Goal: Task Accomplishment & Management: Use online tool/utility

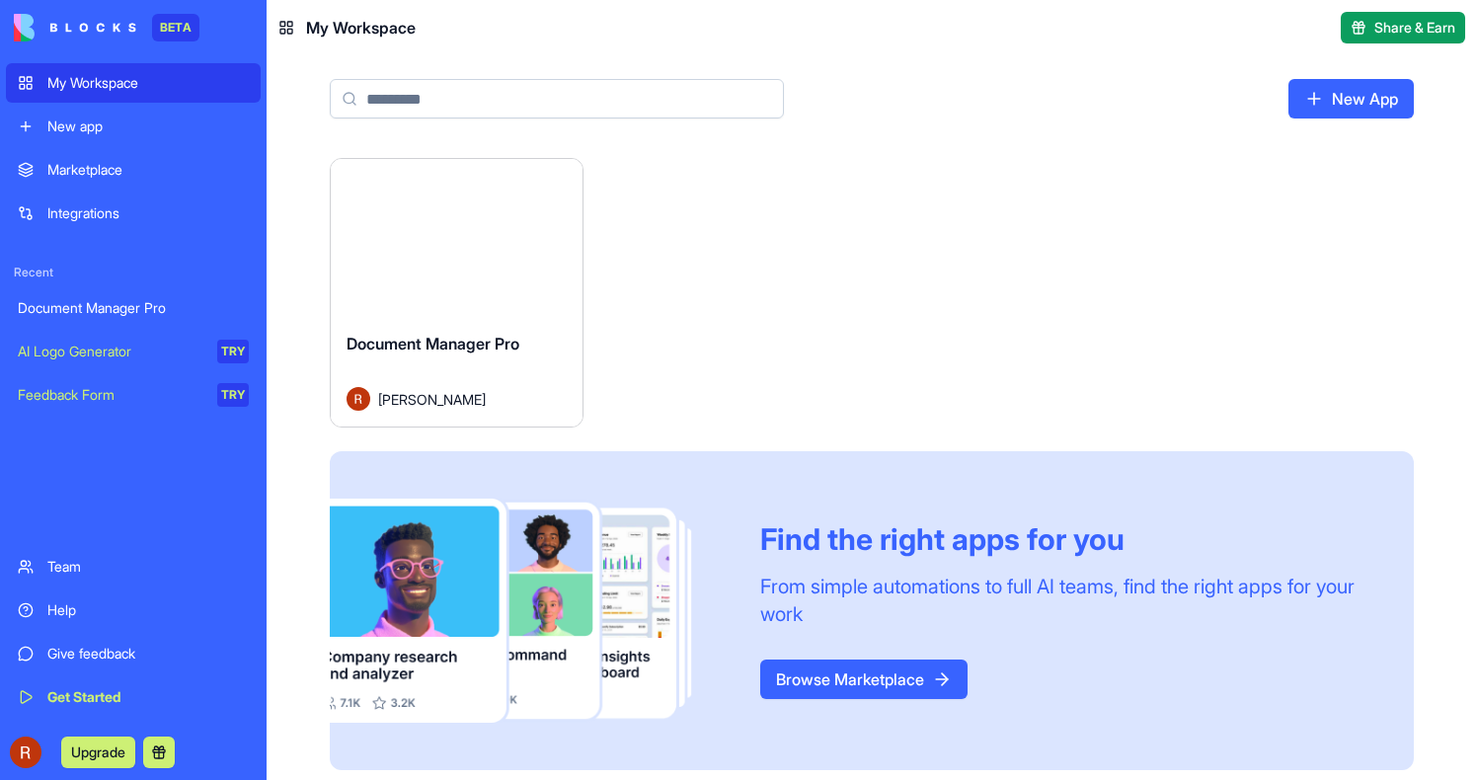
click at [475, 239] on button "Launch" at bounding box center [456, 238] width 148 height 40
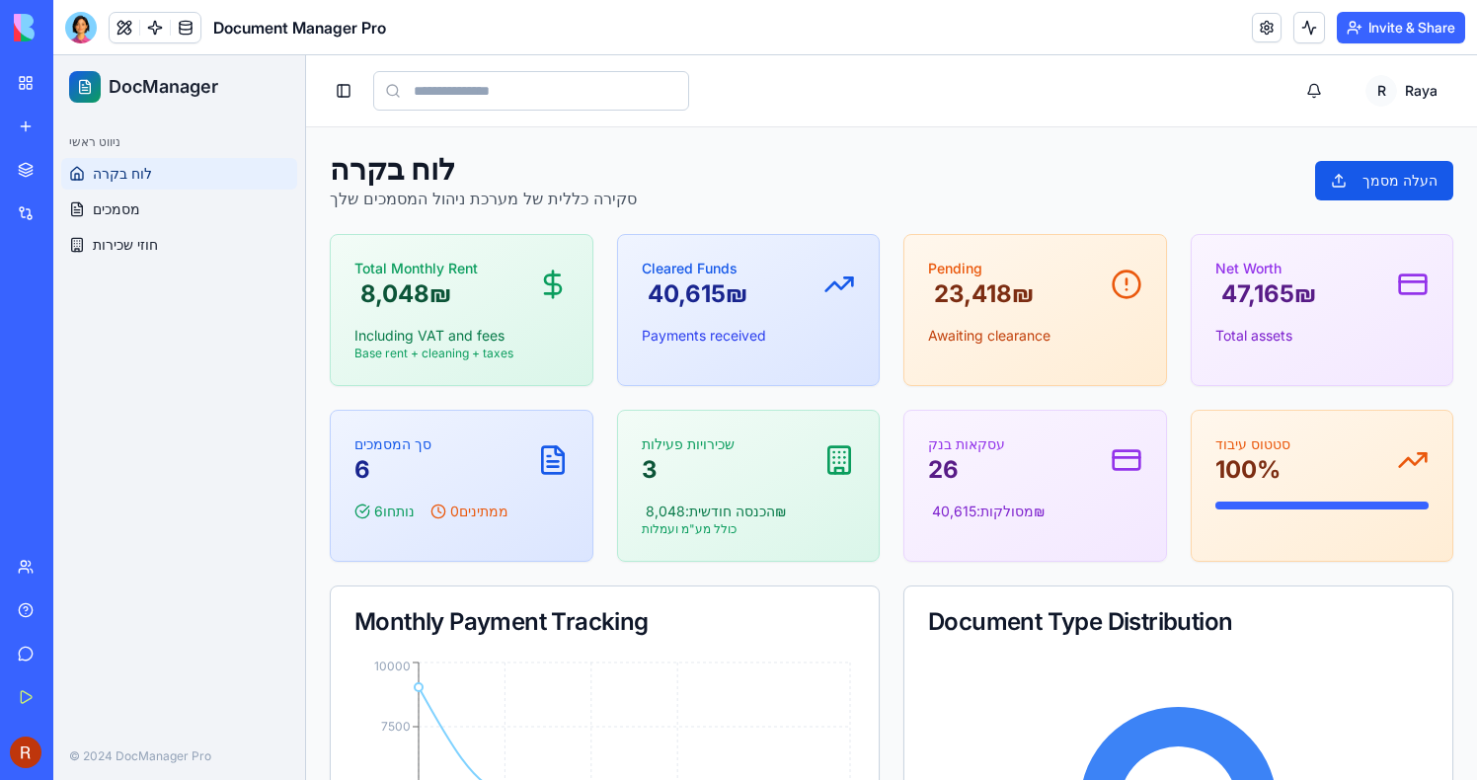
click at [150, 38] on link at bounding box center [155, 28] width 30 height 30
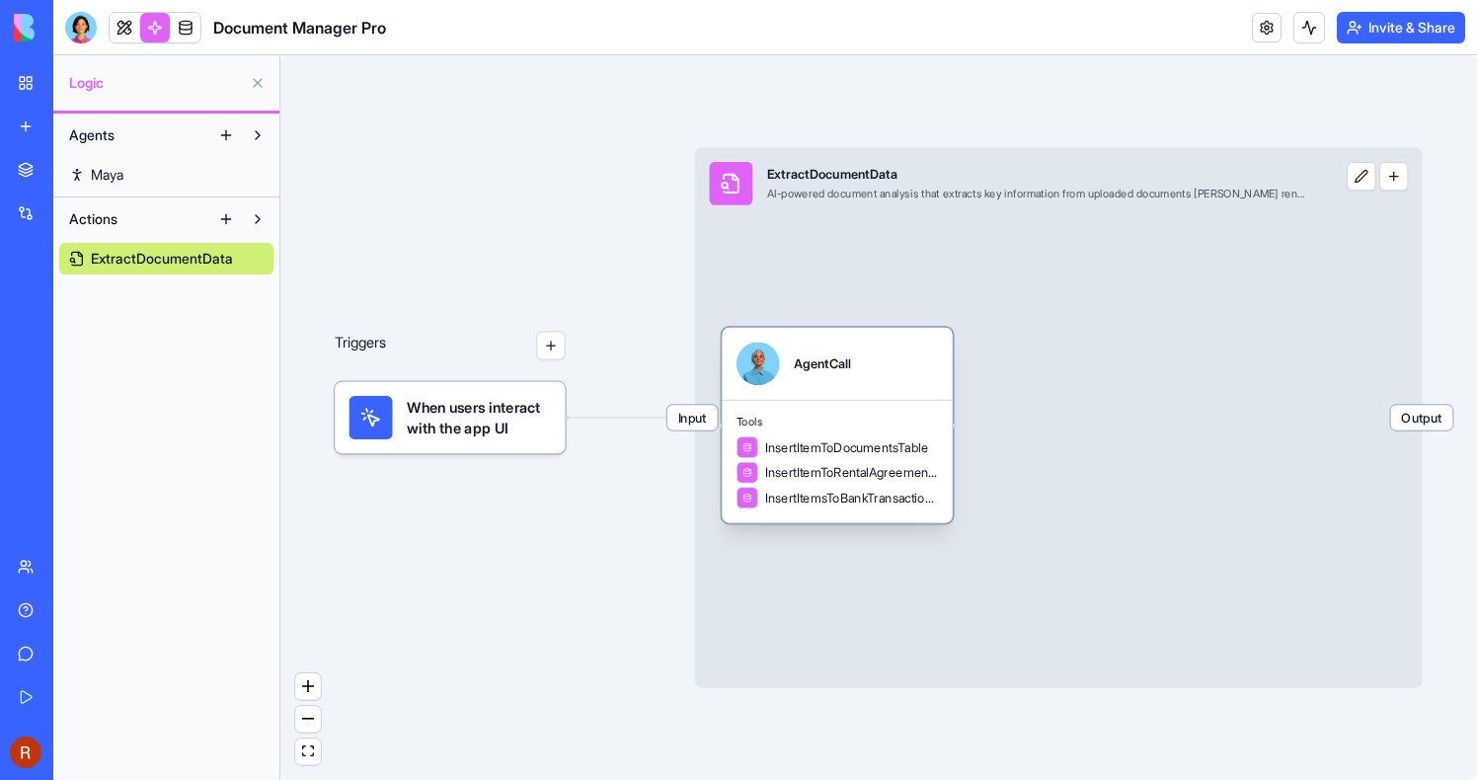
click at [864, 426] on span "Tools" at bounding box center [837, 422] width 201 height 15
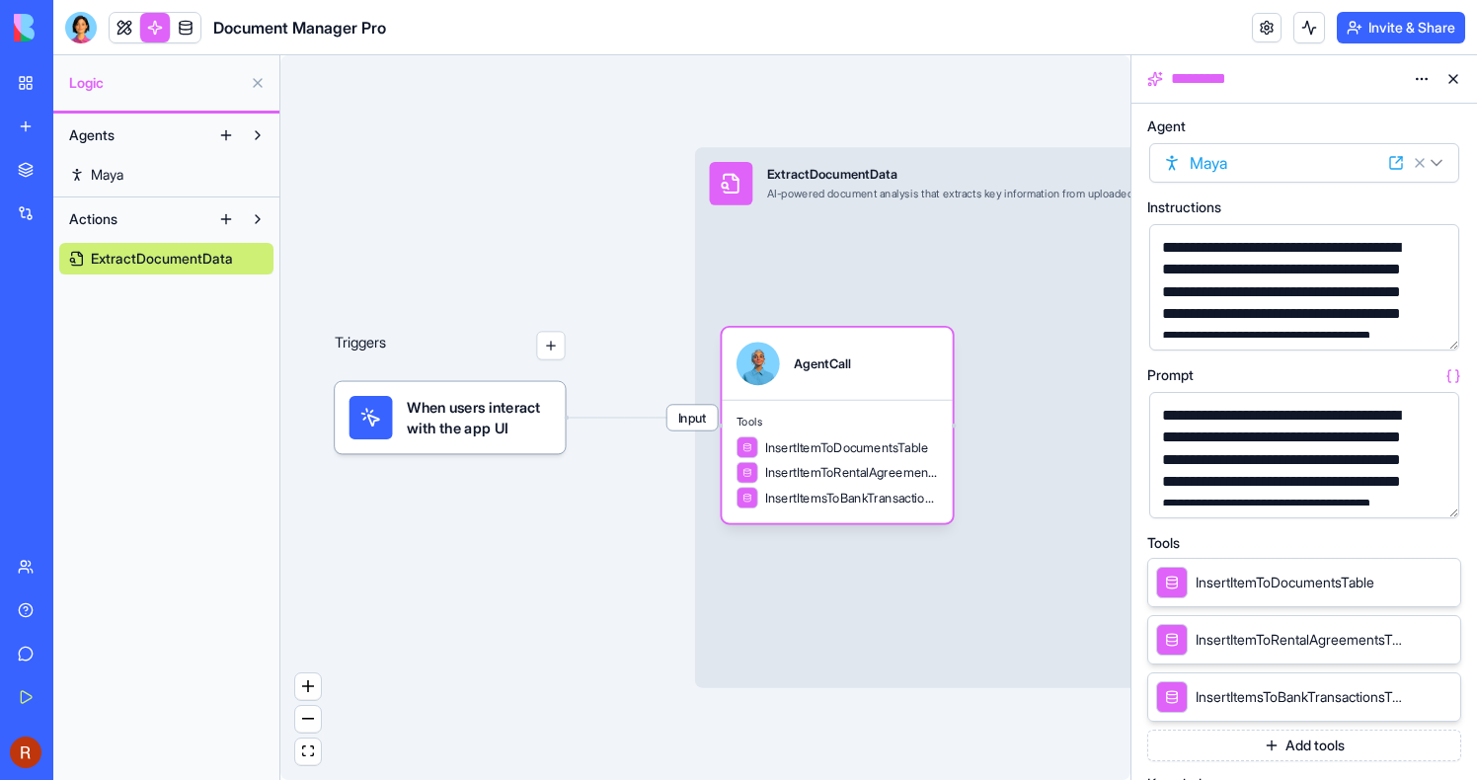
click at [1440, 498] on button "button" at bounding box center [1440, 499] width 32 height 32
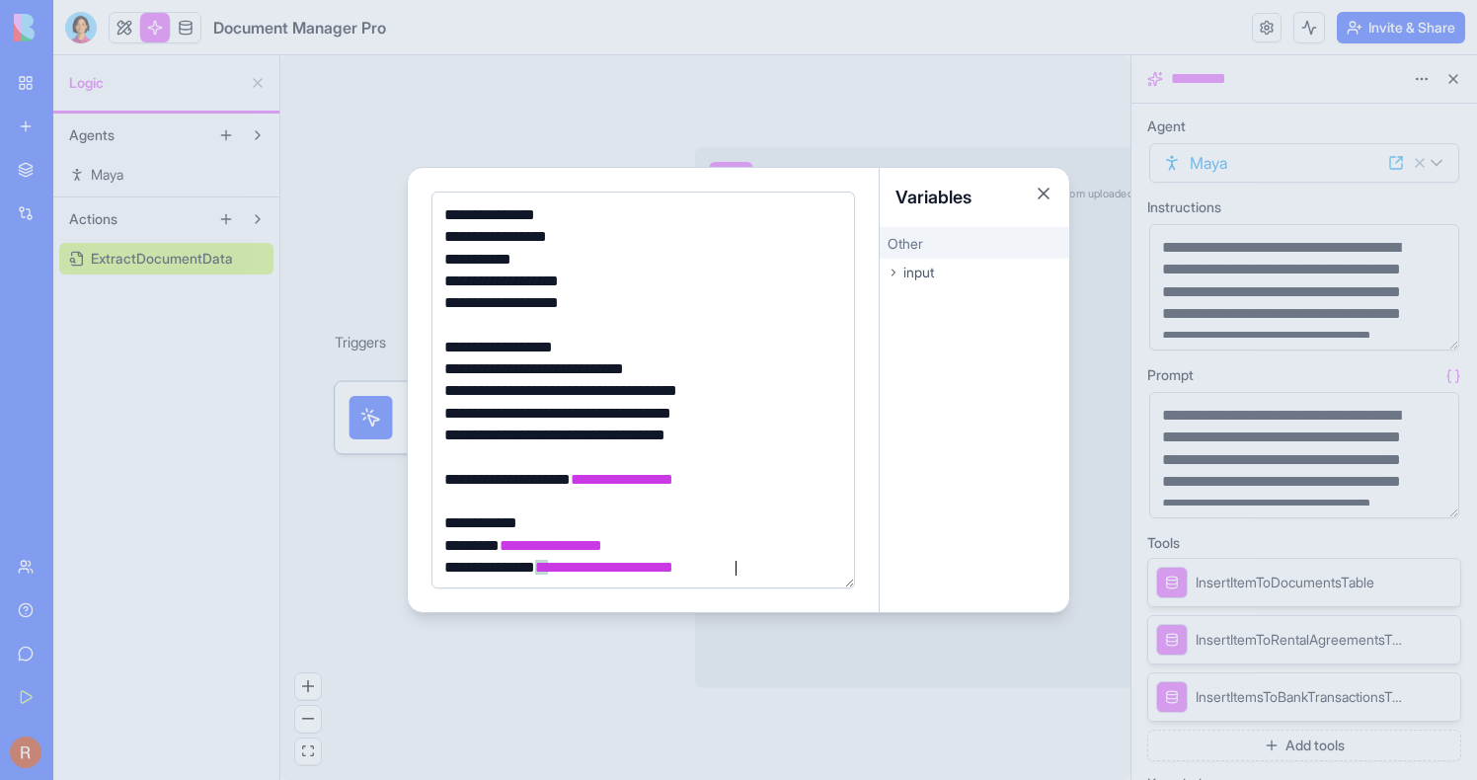
scroll to position [469, 0]
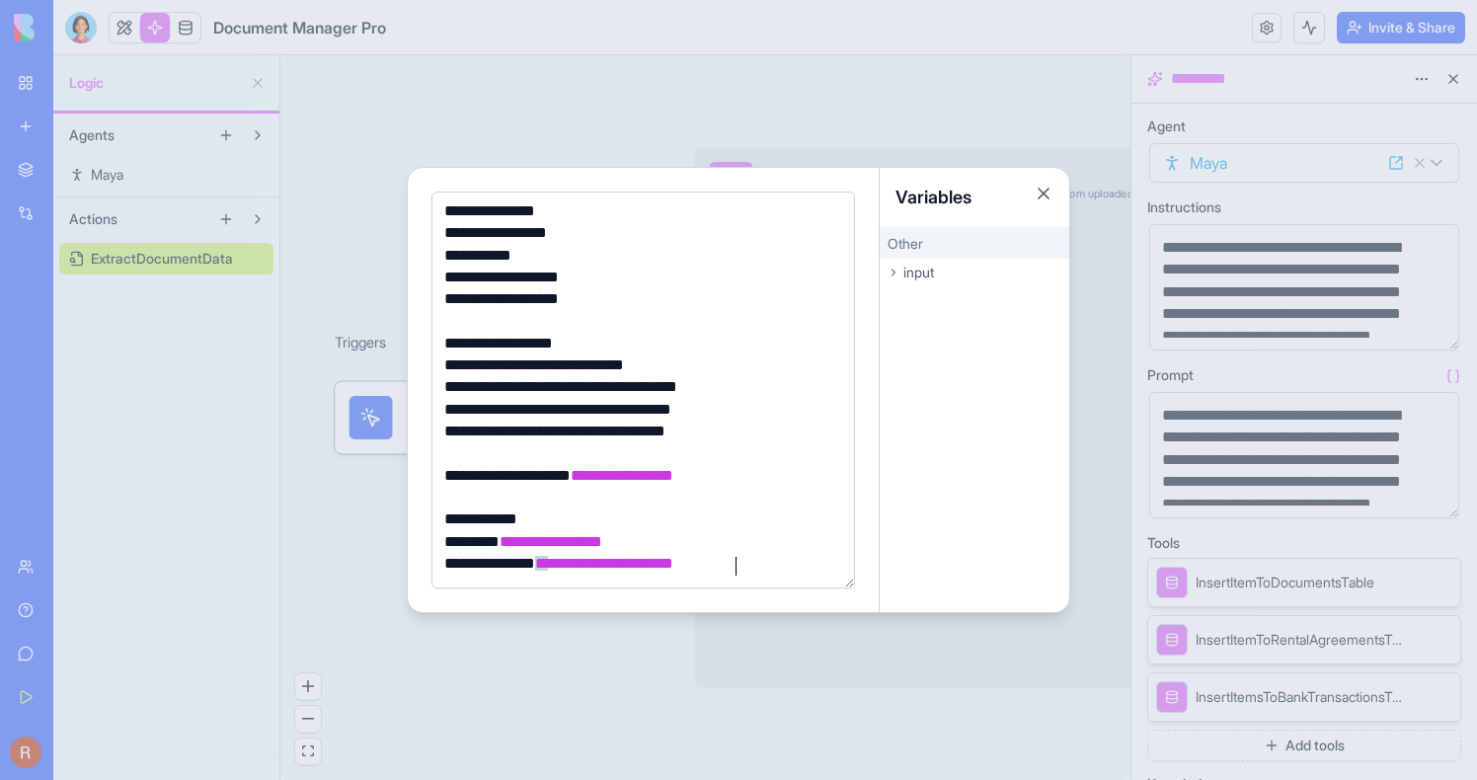
click at [476, 31] on div at bounding box center [738, 390] width 1477 height 780
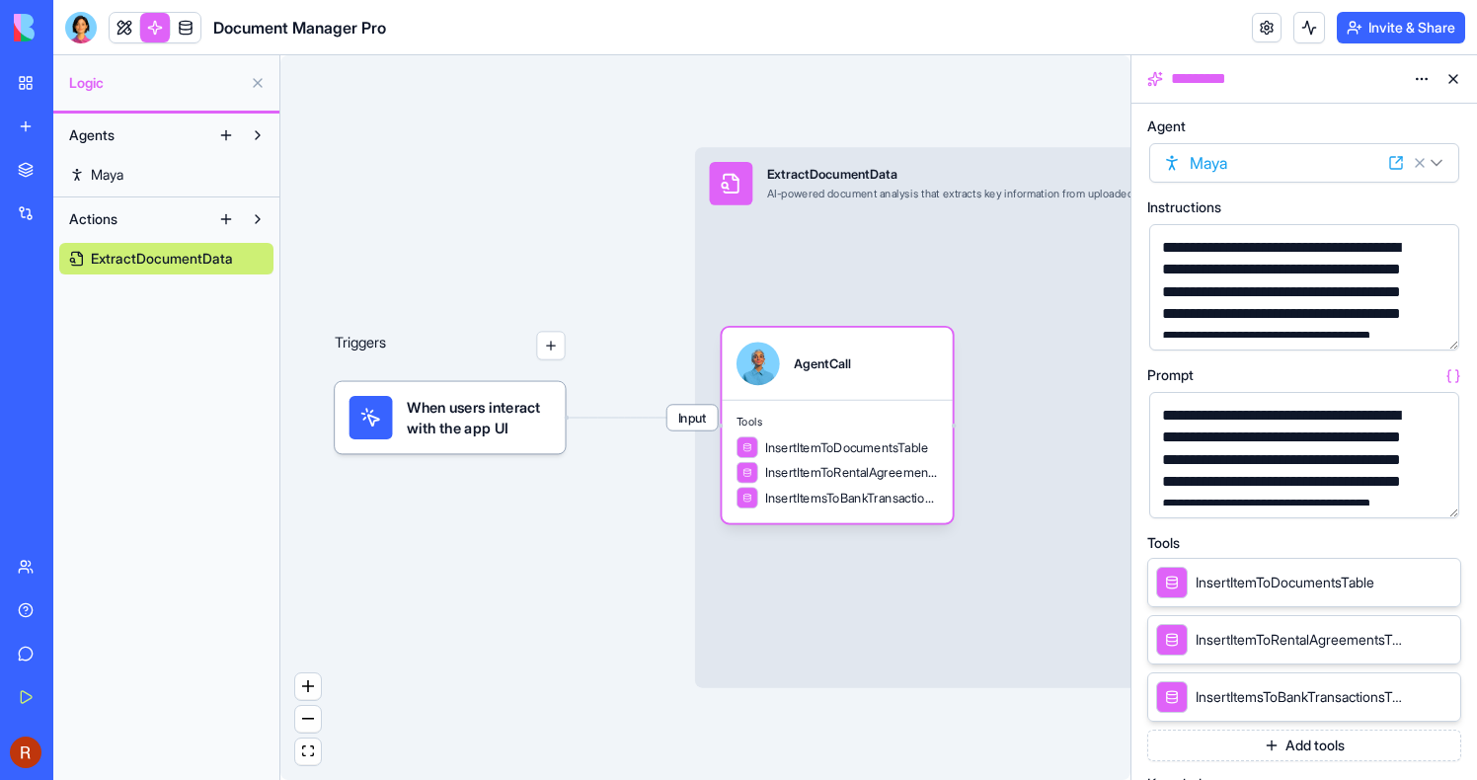
click at [131, 34] on link at bounding box center [125, 28] width 30 height 30
click at [131, 34] on button at bounding box center [125, 28] width 30 height 30
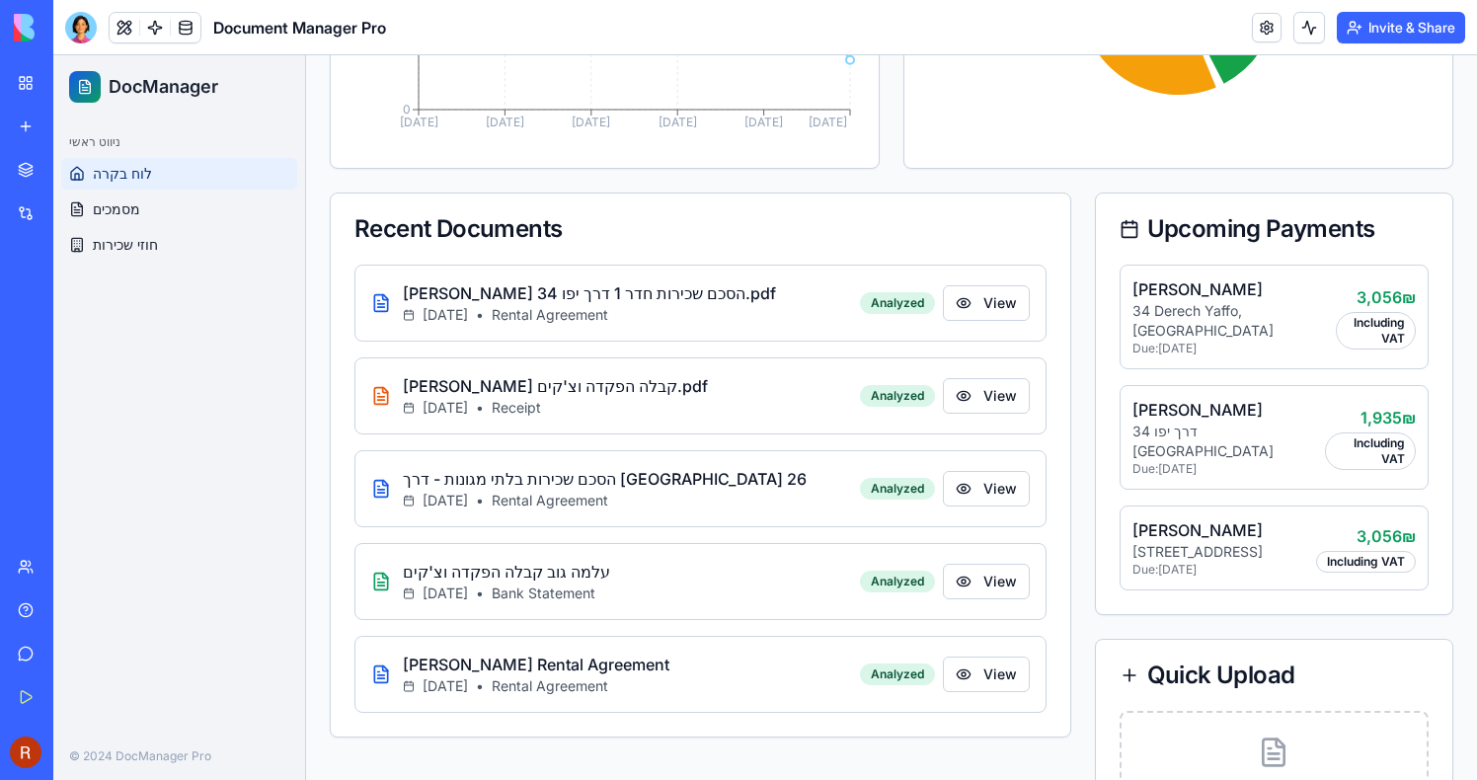
scroll to position [794, 0]
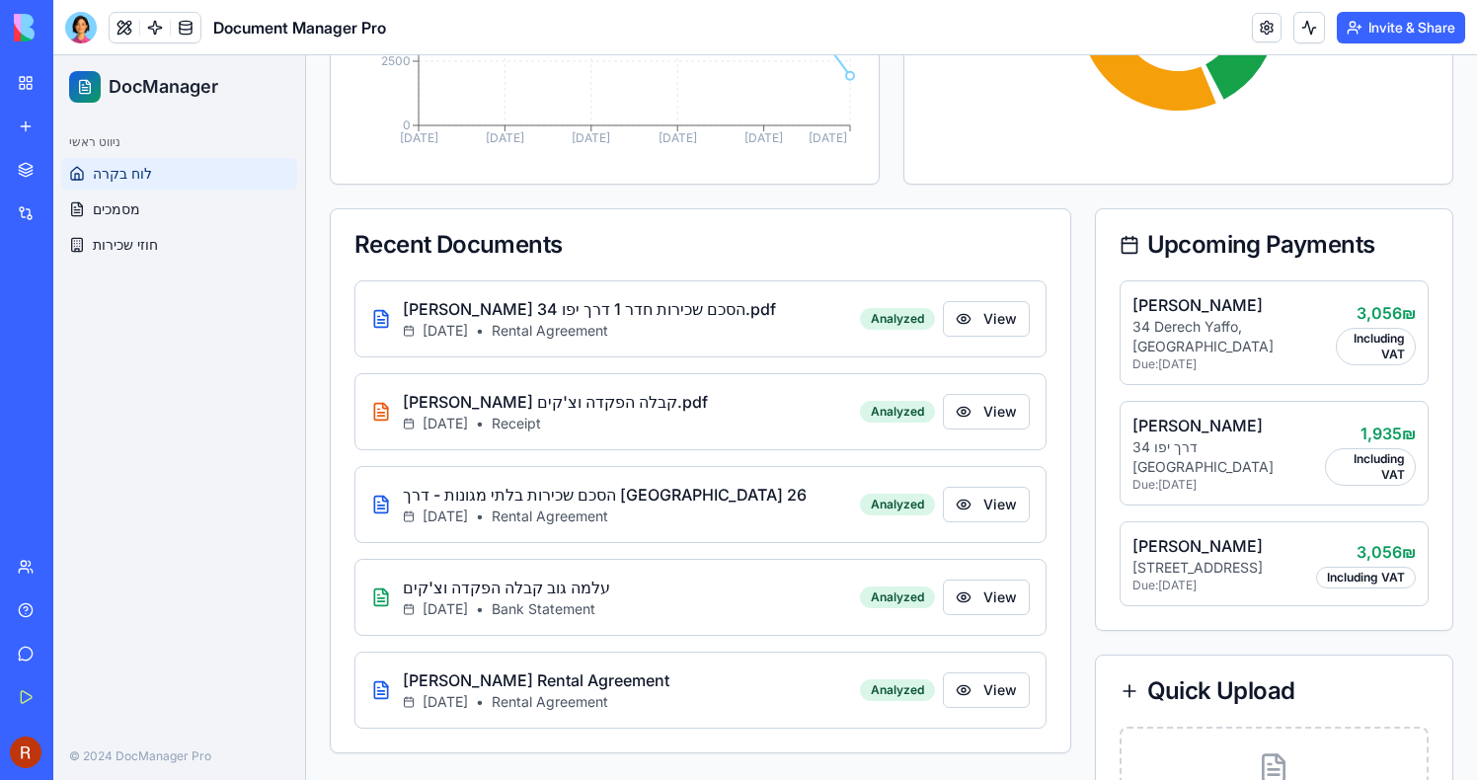
click at [150, 23] on link at bounding box center [155, 28] width 30 height 30
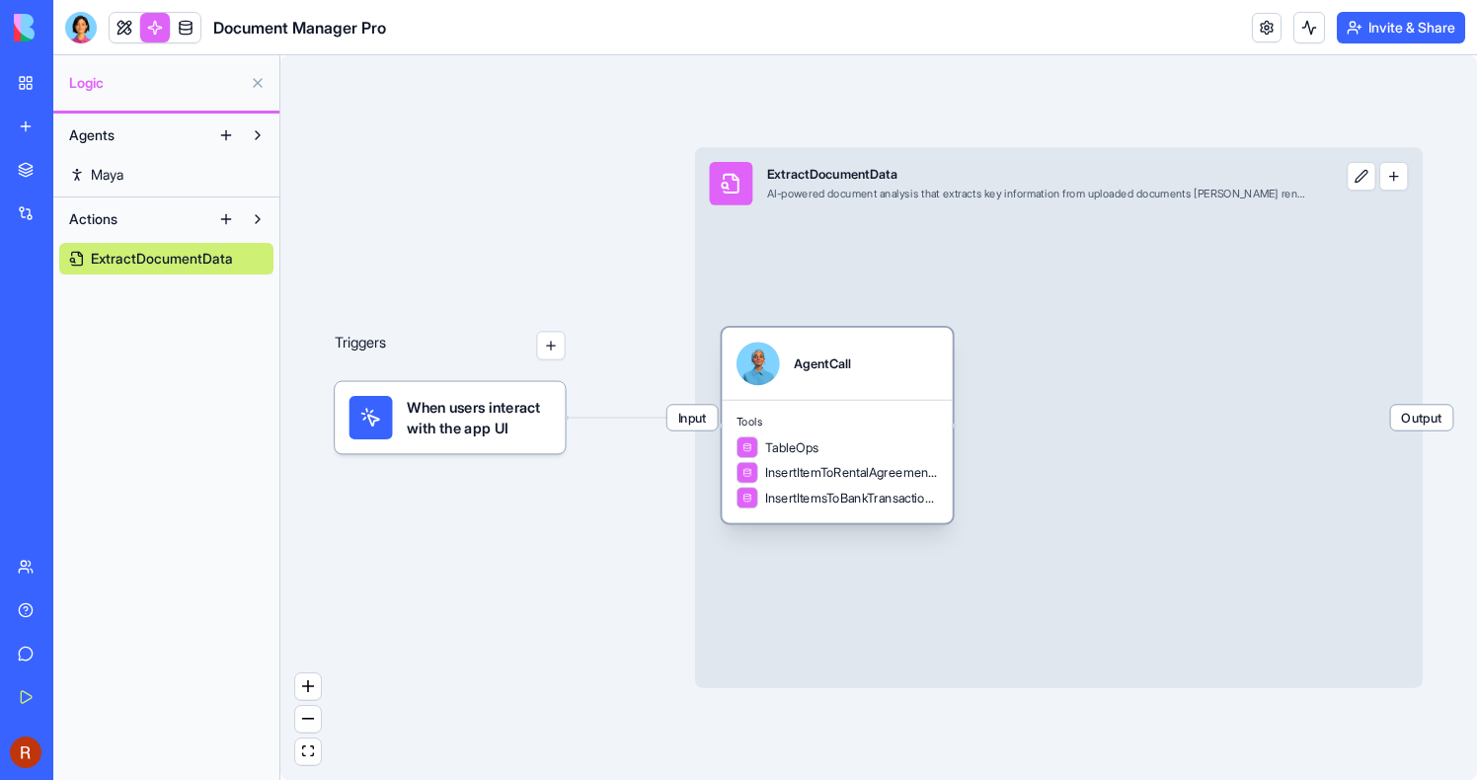
click at [818, 380] on div "AgentCall" at bounding box center [822, 363] width 56 height 43
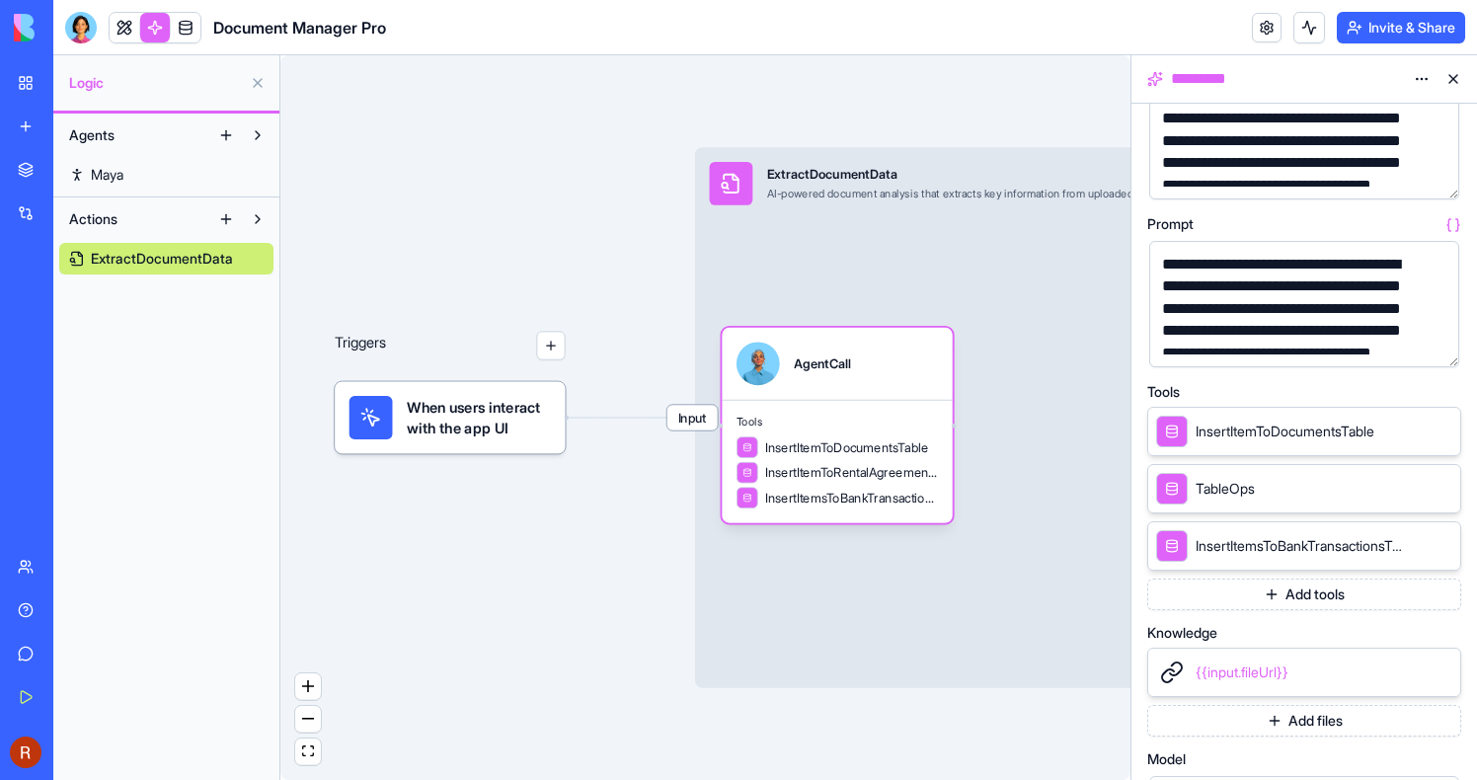
scroll to position [214, 0]
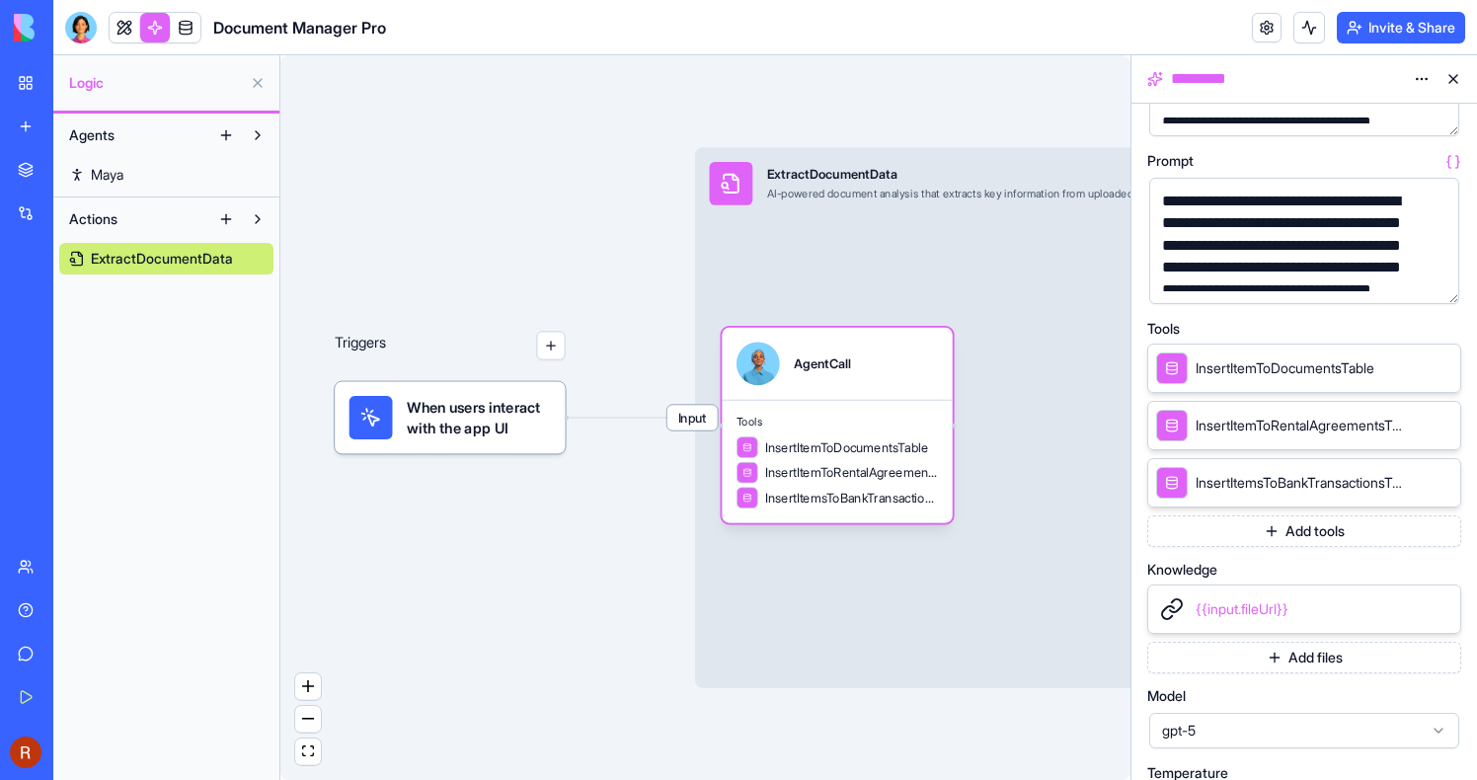
click at [147, 21] on link at bounding box center [155, 28] width 30 height 30
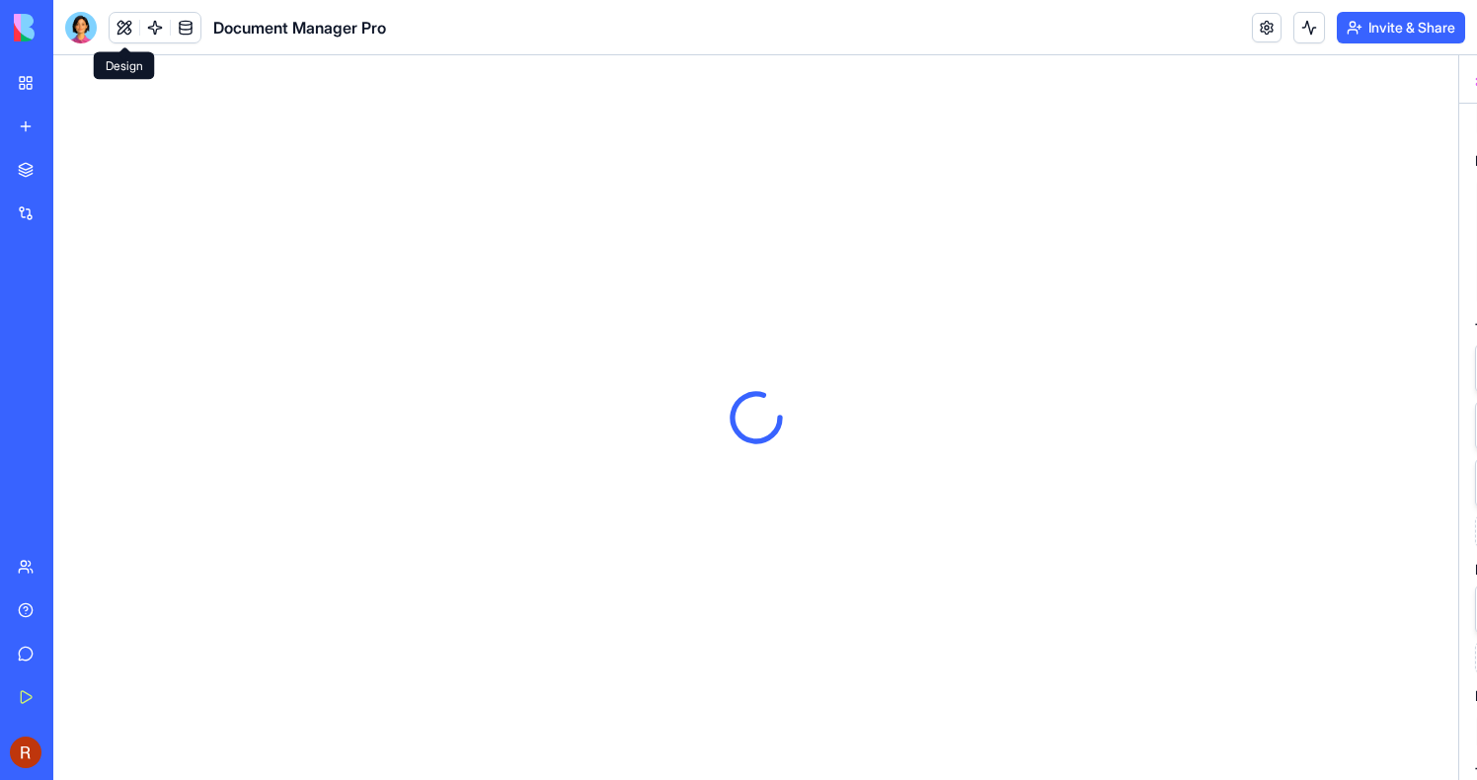
click at [132, 28] on button at bounding box center [125, 28] width 30 height 30
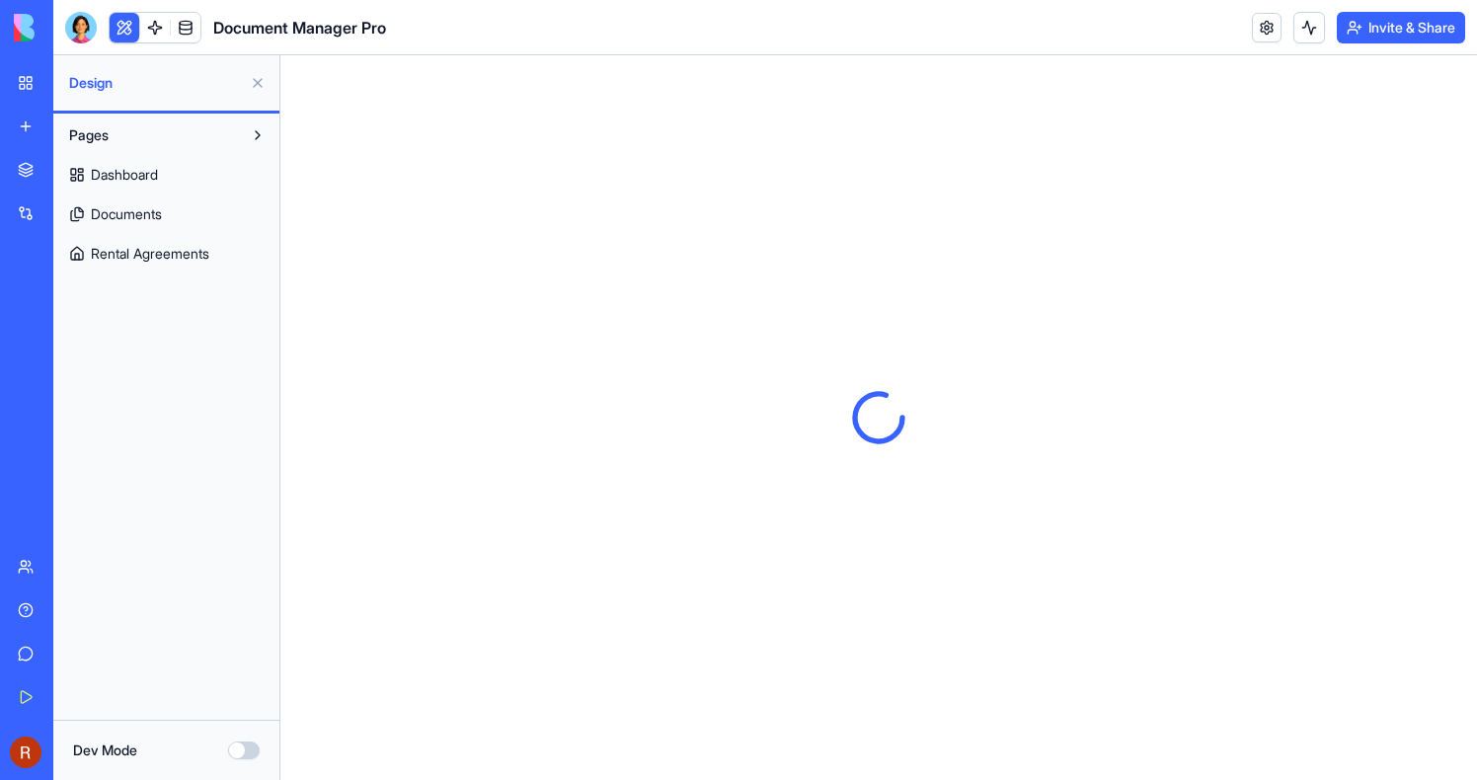
click at [132, 28] on button at bounding box center [125, 28] width 30 height 30
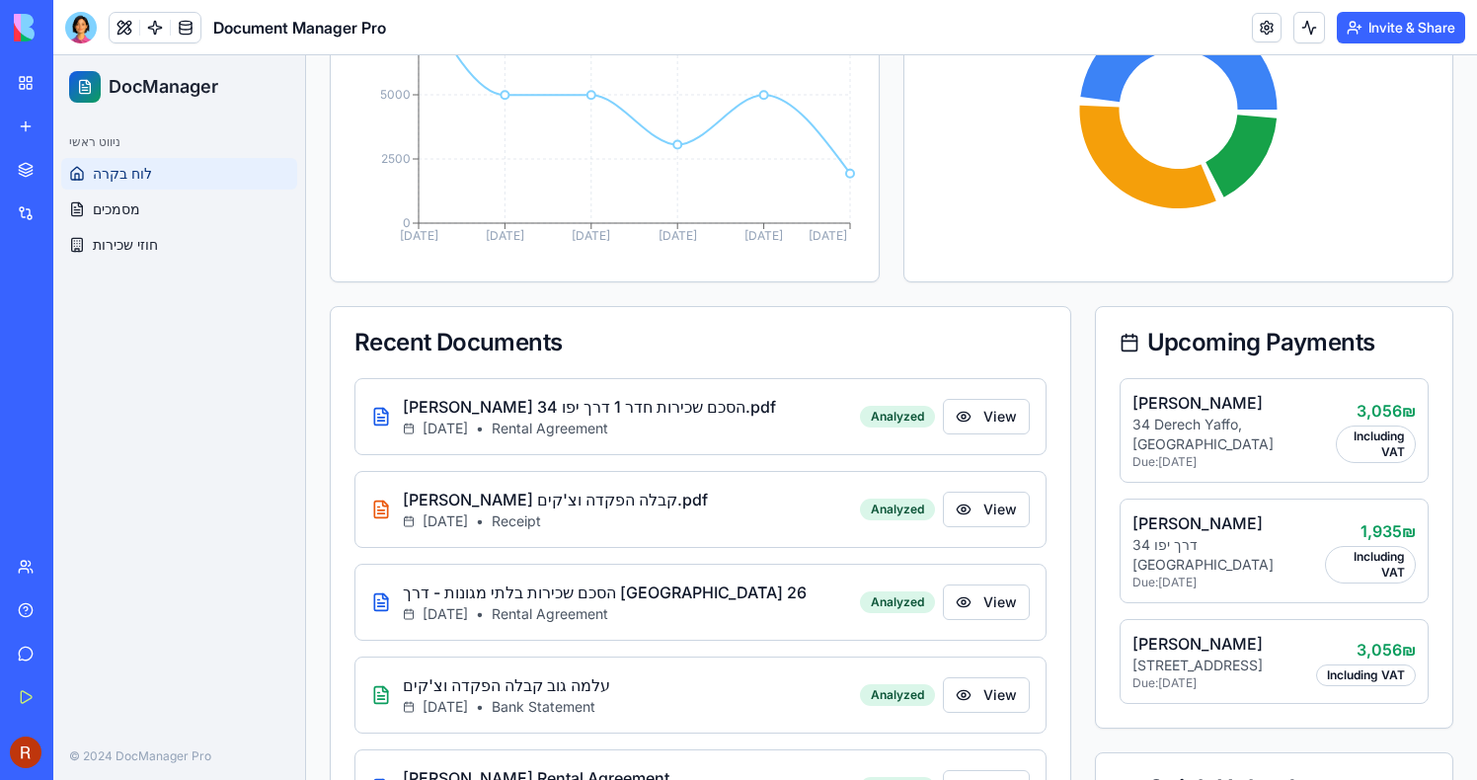
scroll to position [709, 0]
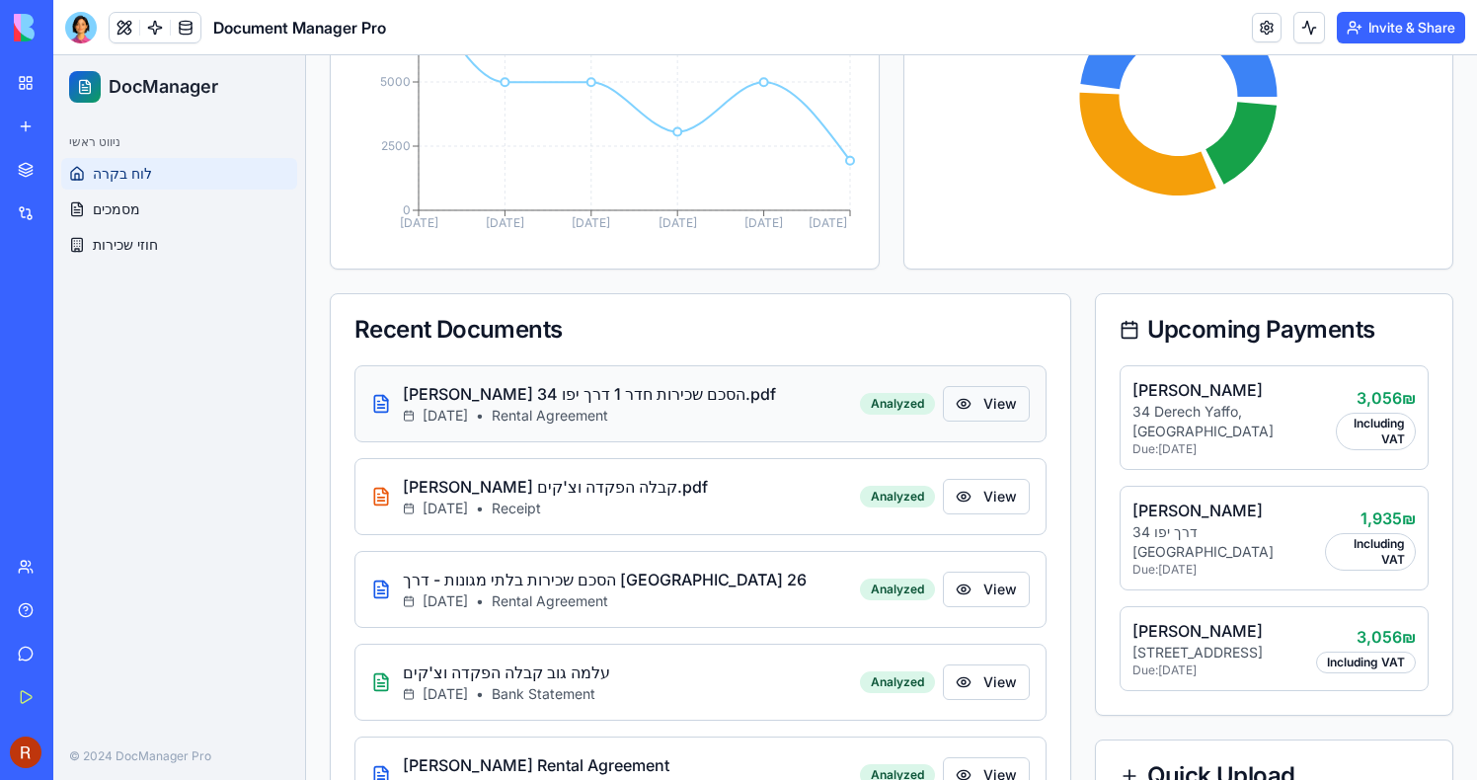
click at [999, 401] on button "View" at bounding box center [986, 404] width 87 height 36
click at [983, 405] on button "View" at bounding box center [986, 404] width 87 height 36
click at [957, 516] on div "[PERSON_NAME] קבלה הפקדה וצ'קים.pdf [DATE] • Receipt Analyzed View" at bounding box center [701, 496] width 692 height 77
click at [965, 508] on button "View" at bounding box center [986, 497] width 87 height 36
click at [619, 393] on p "[PERSON_NAME] הסכם שכירות חדר 1 דרך יפו 34.pdf" at bounding box center [589, 394] width 373 height 24
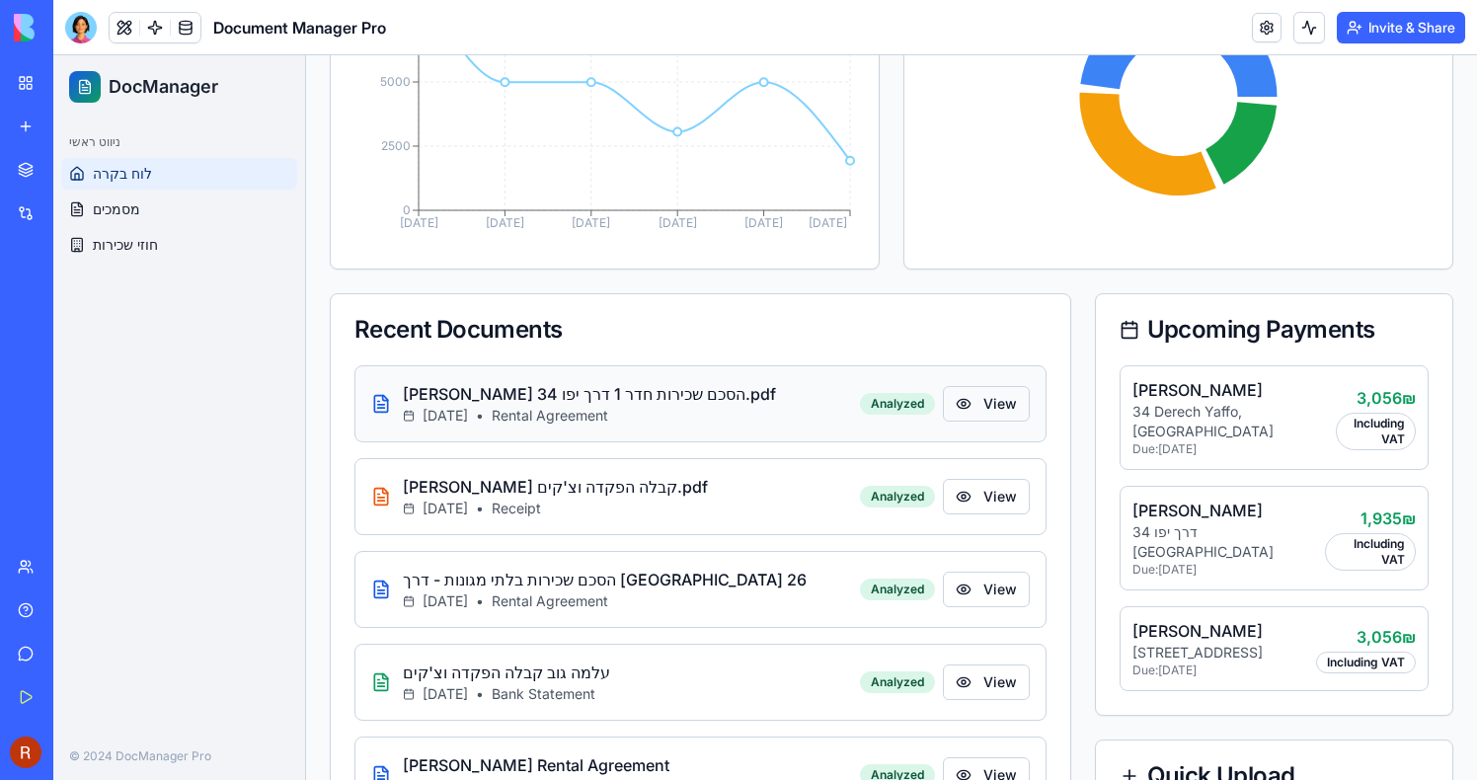
click at [962, 404] on button "View" at bounding box center [986, 404] width 87 height 36
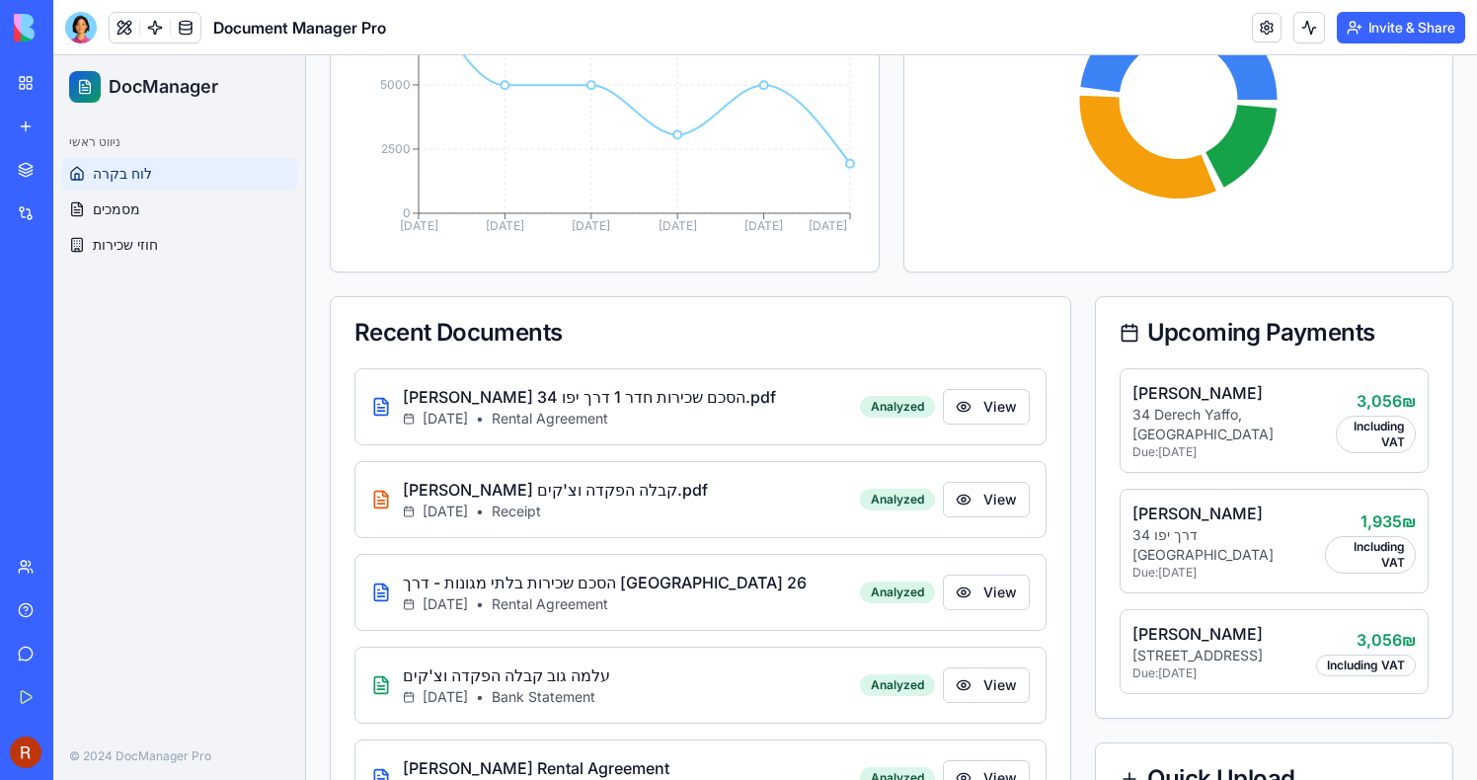
scroll to position [0, 0]
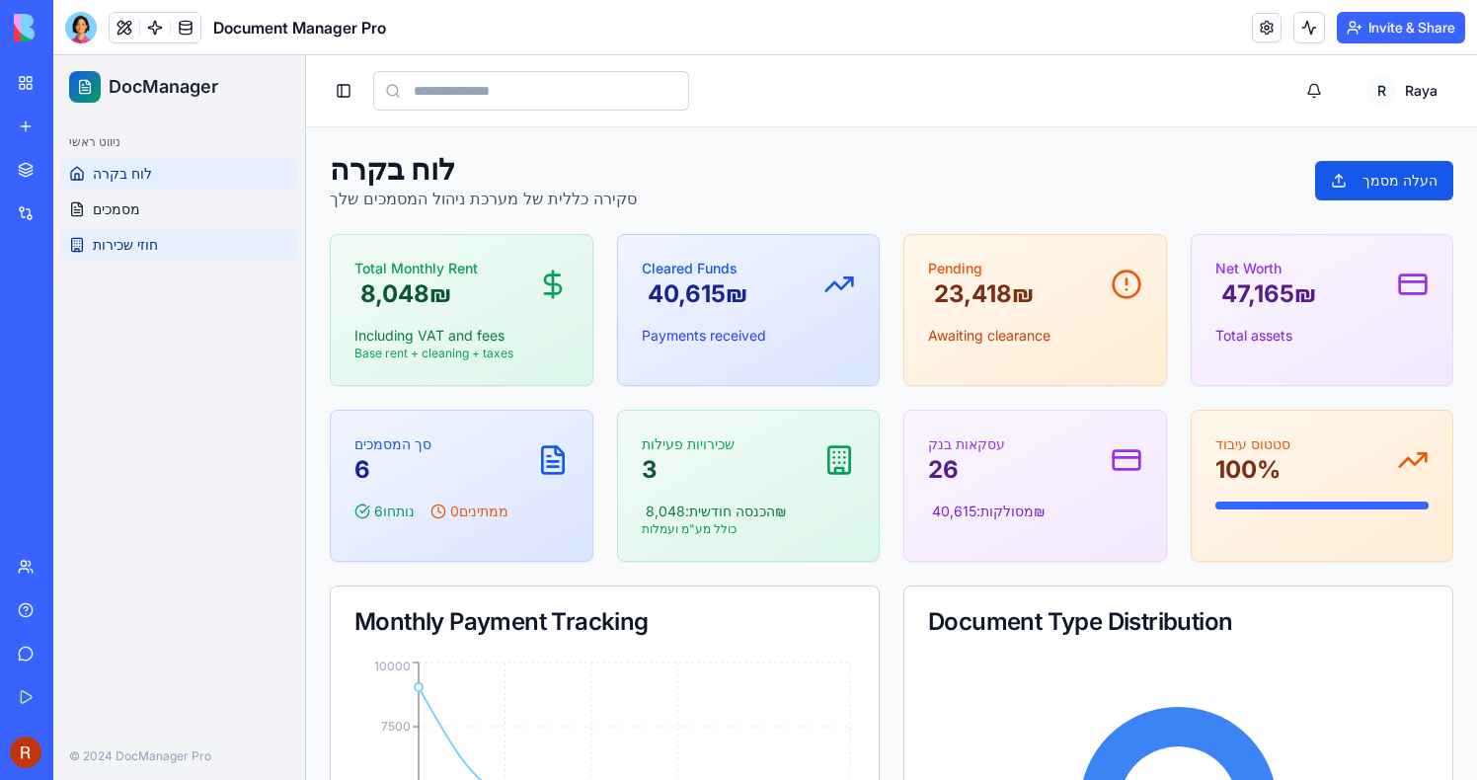
click at [193, 234] on link "חוזי שכירות" at bounding box center [179, 245] width 236 height 32
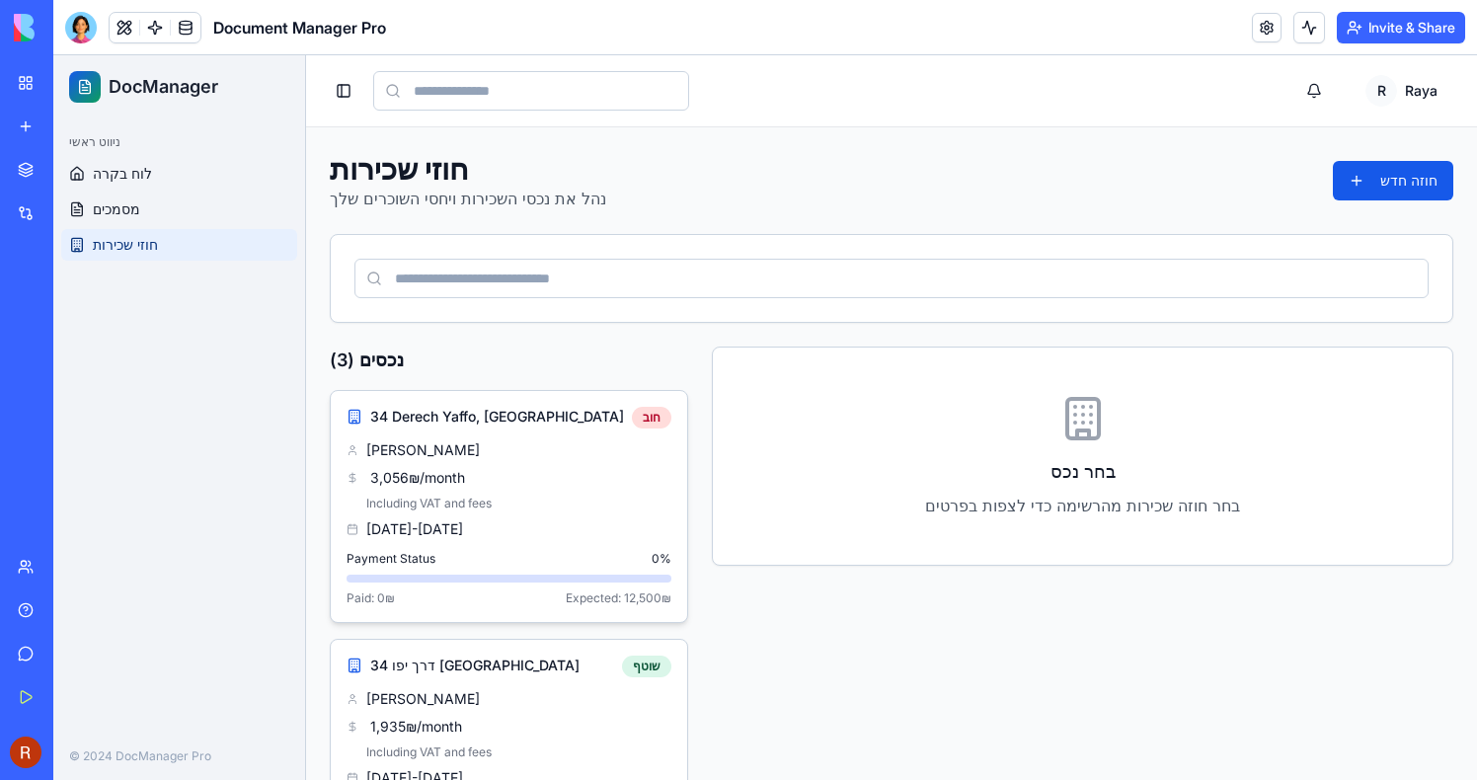
click at [595, 476] on div "‏3,056 ‏₪ /month" at bounding box center [509, 478] width 325 height 20
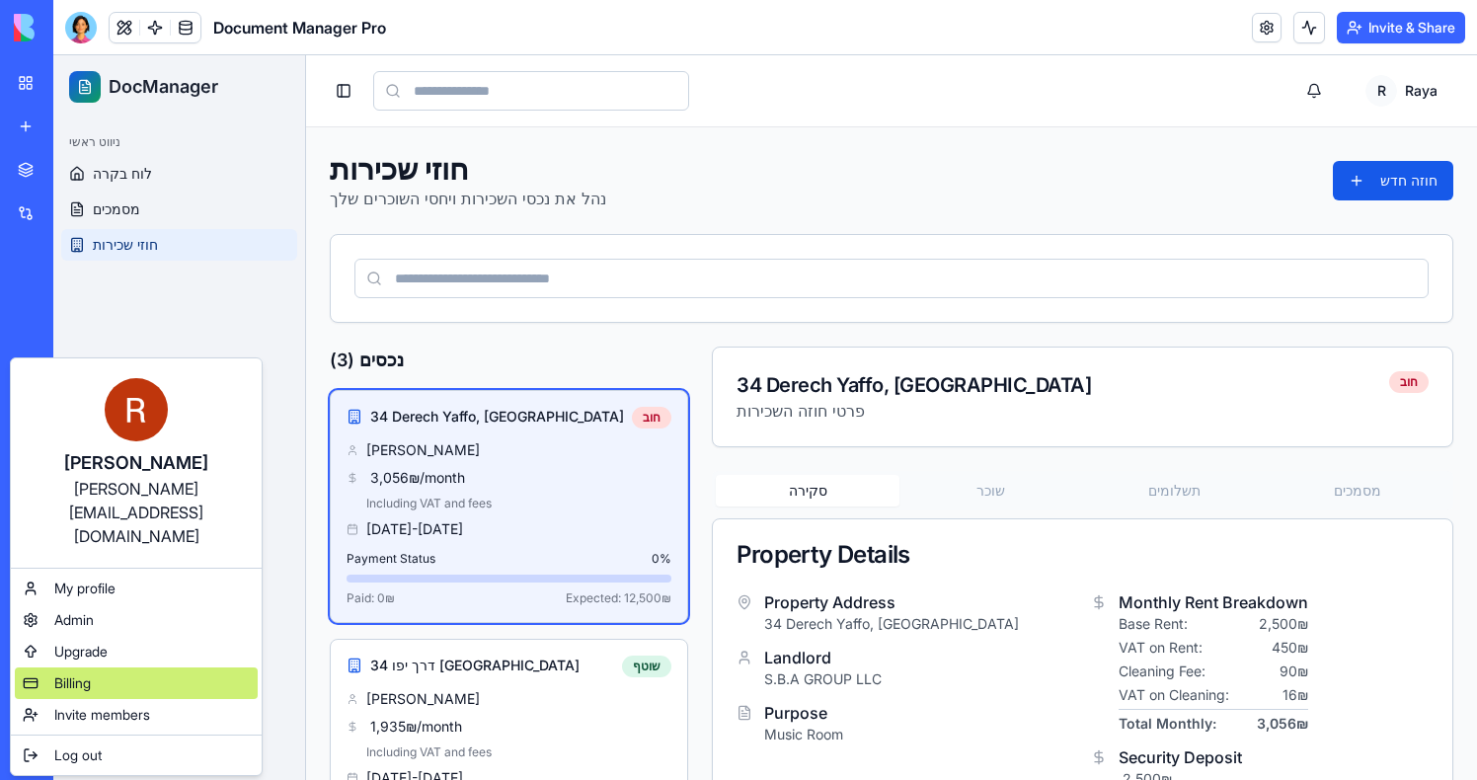
click at [88, 673] on span "Billing" at bounding box center [72, 683] width 37 height 20
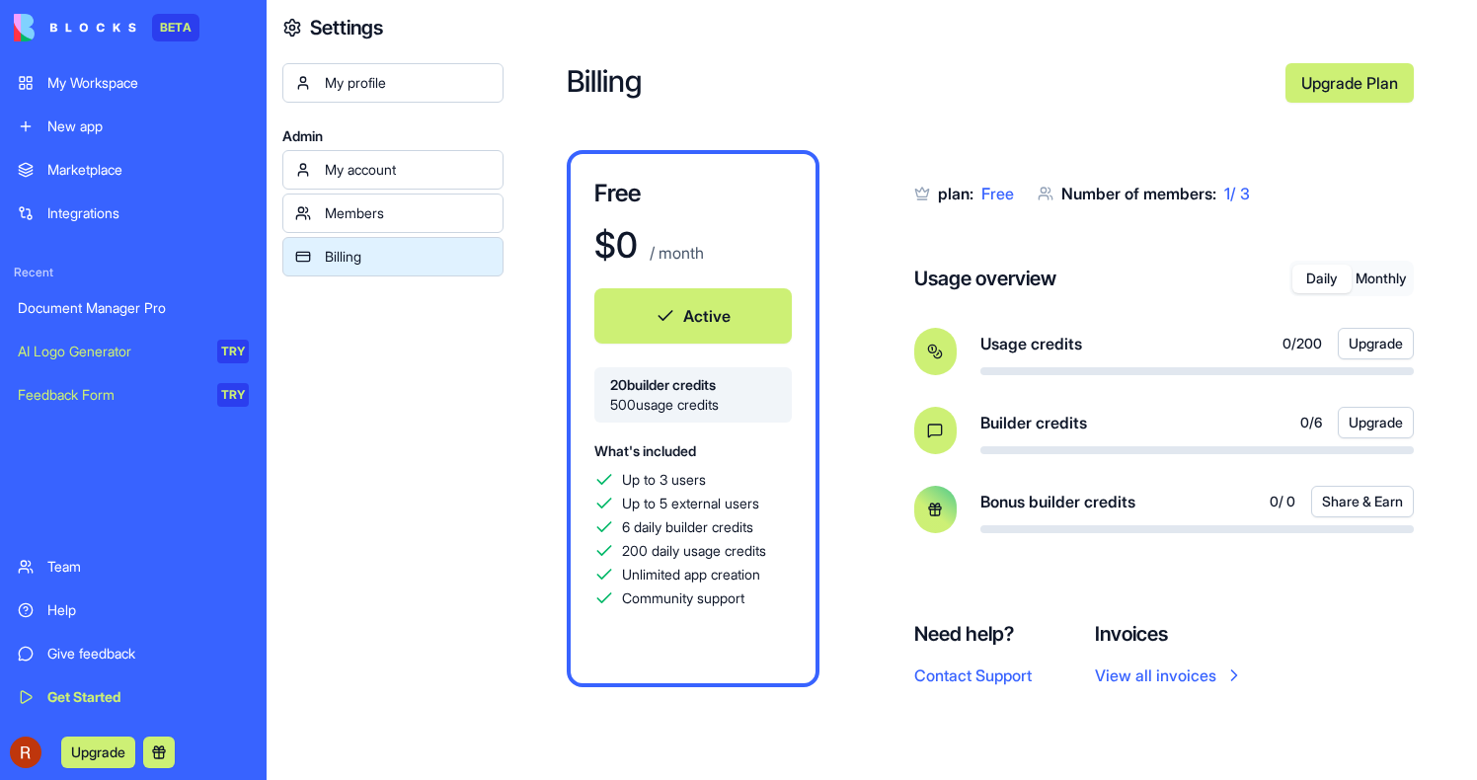
click at [99, 300] on div "Document Manager Pro" at bounding box center [133, 308] width 231 height 20
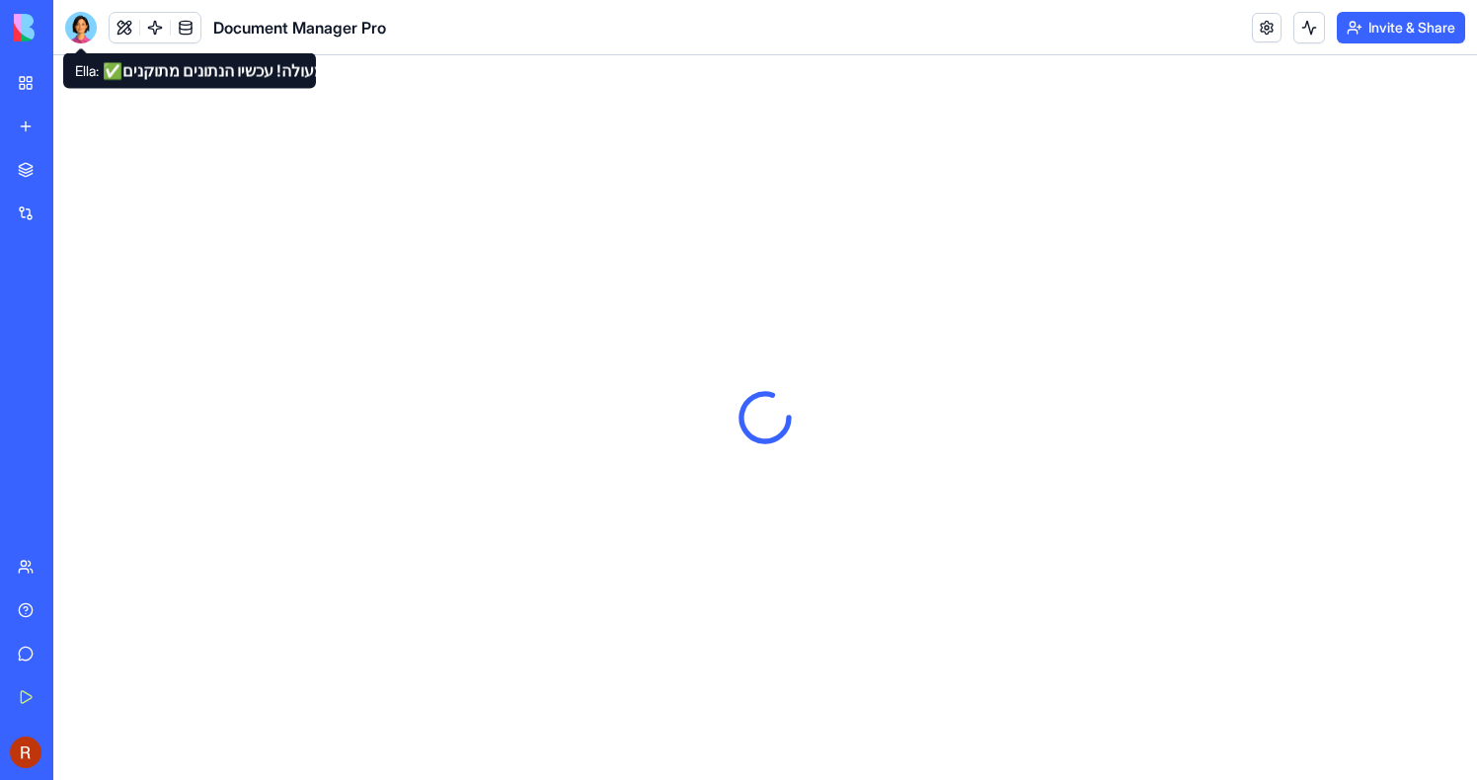
click at [94, 37] on div at bounding box center [81, 28] width 32 height 32
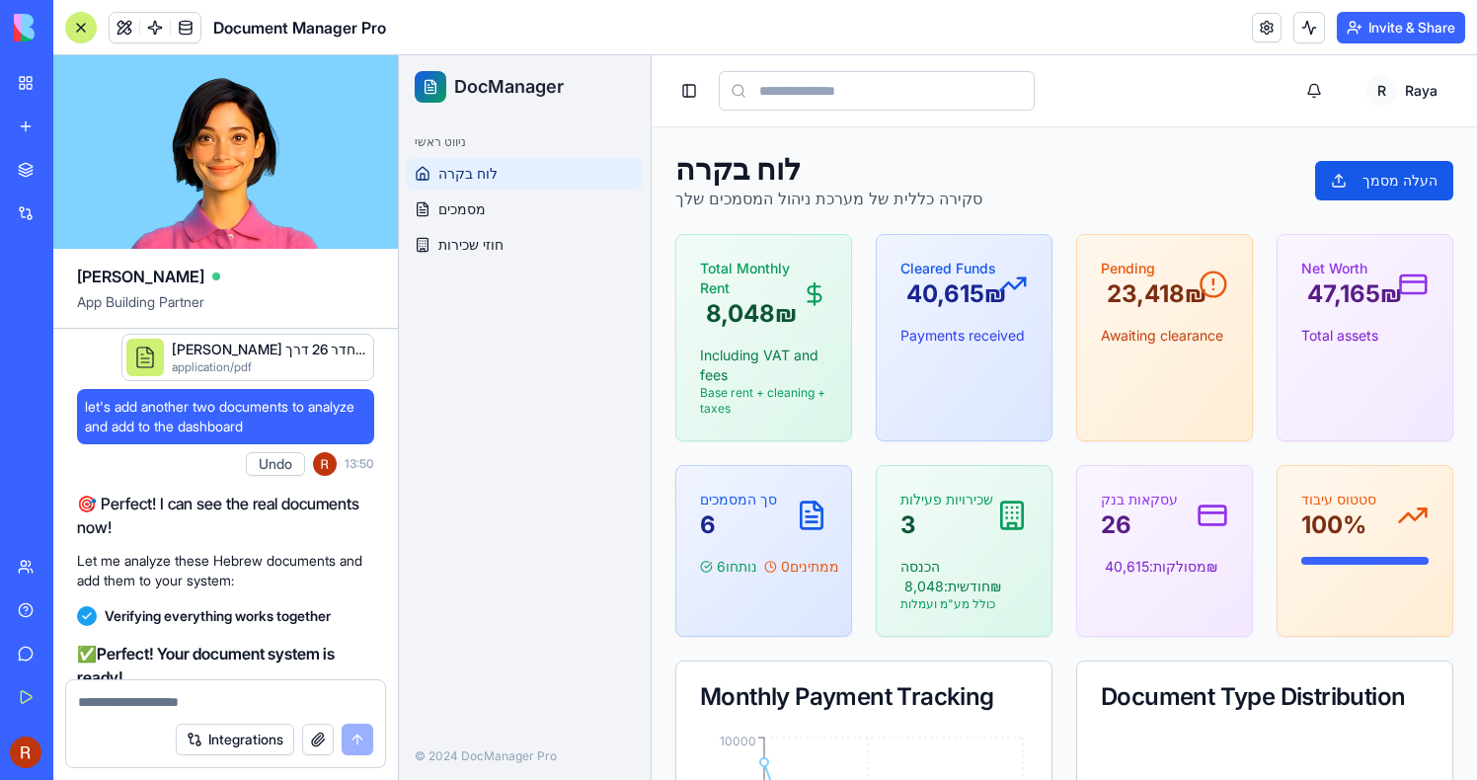
scroll to position [10238, 0]
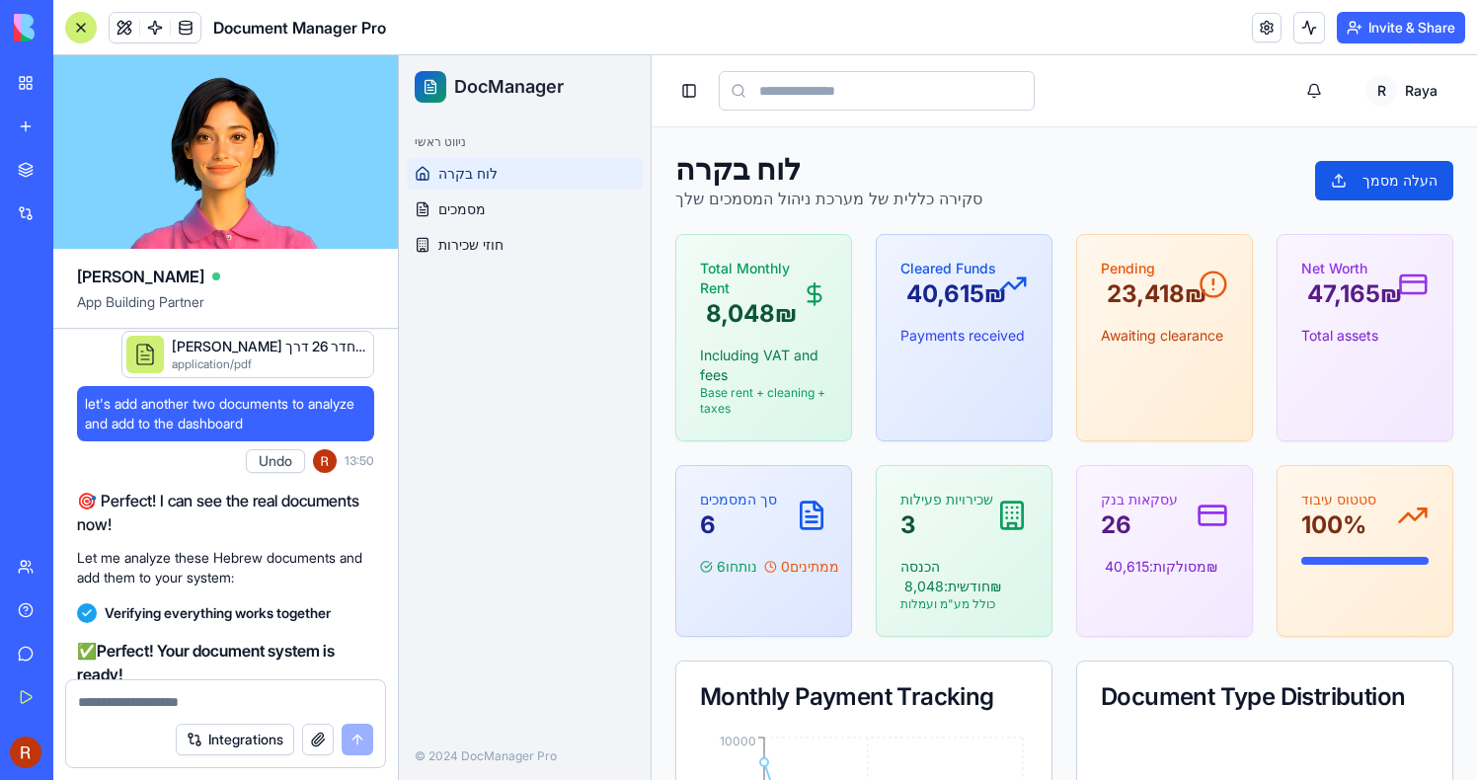
click at [81, 22] on div at bounding box center [81, 28] width 32 height 32
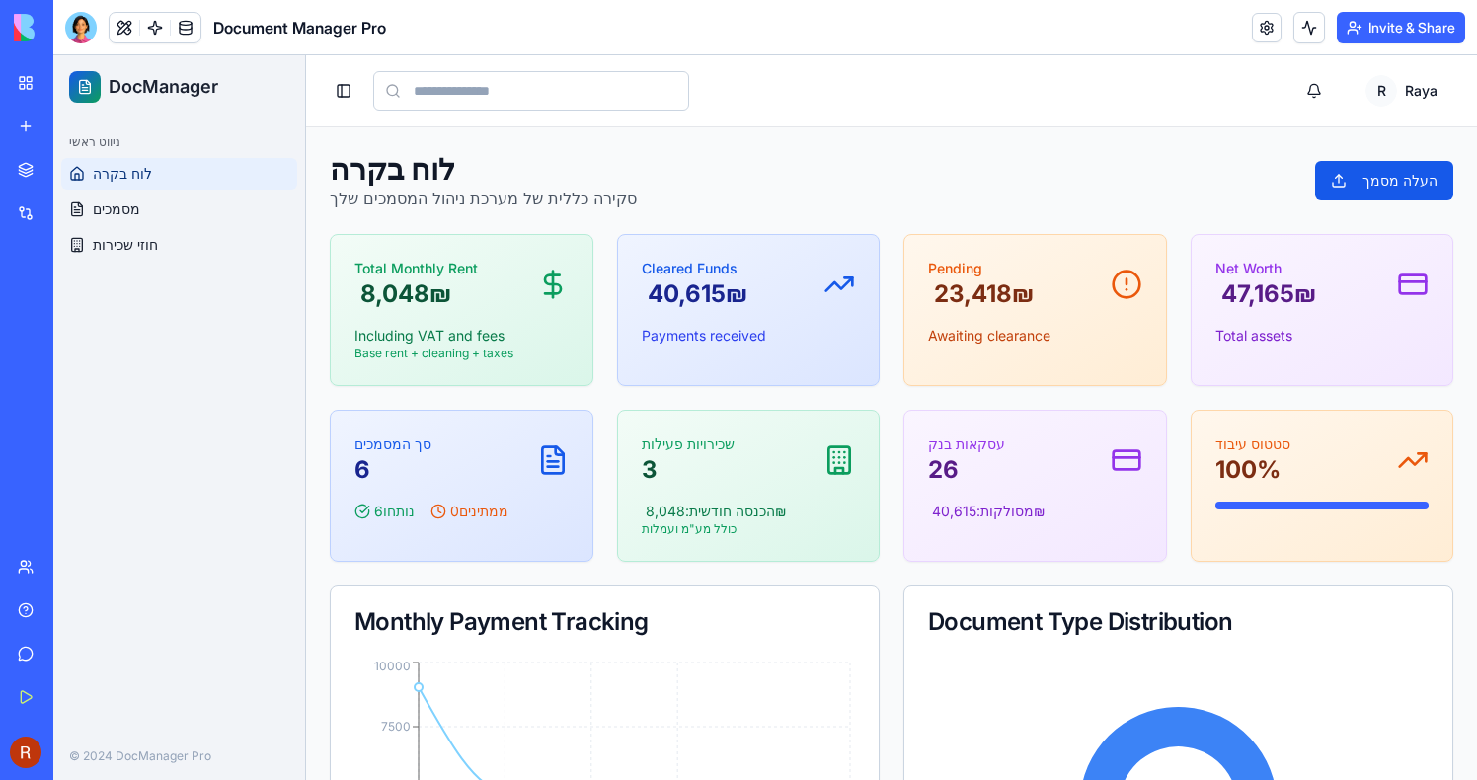
click at [192, 32] on link at bounding box center [186, 28] width 30 height 30
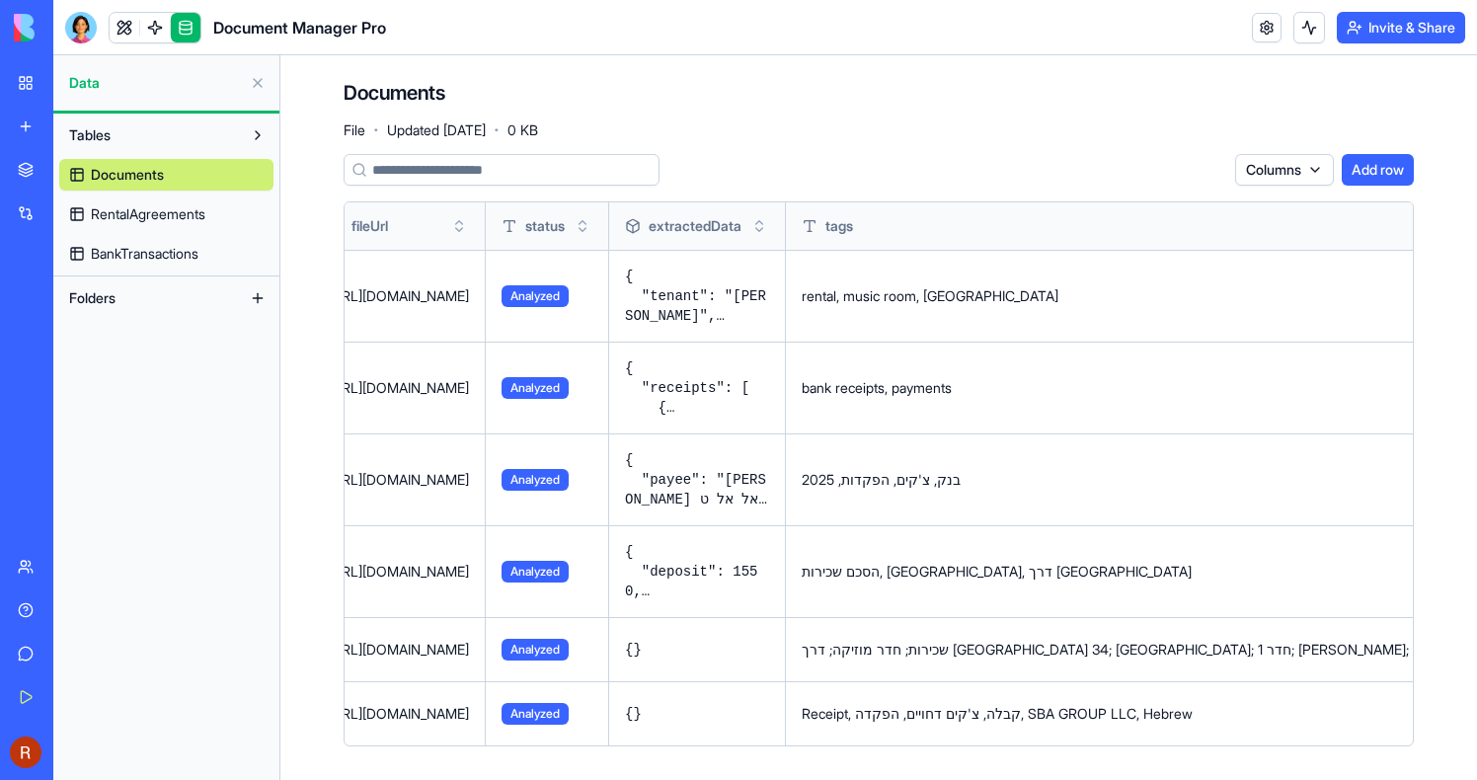
scroll to position [0, 800]
click at [0, 0] on button at bounding box center [0, 0] width 0 height 0
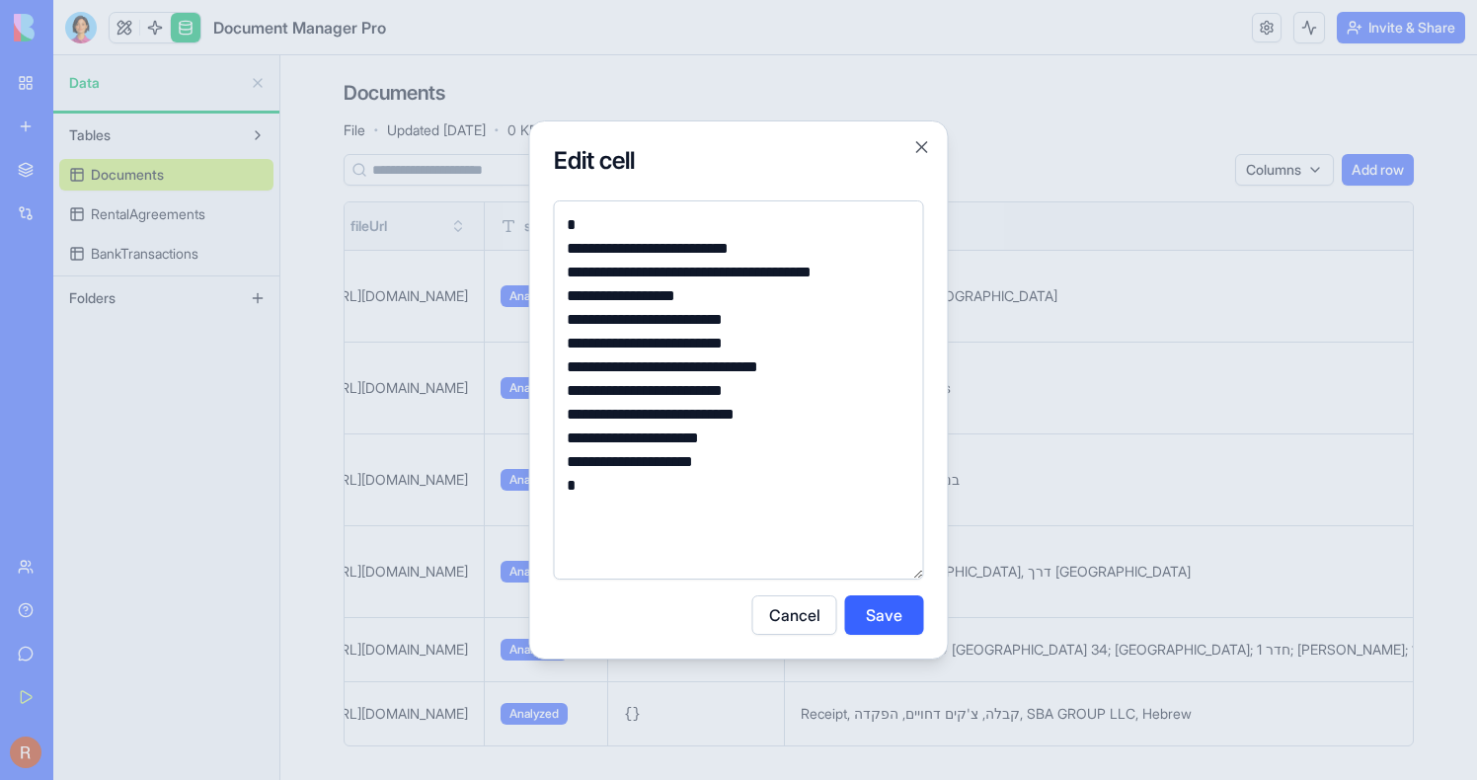
click at [1048, 359] on div at bounding box center [738, 390] width 1477 height 780
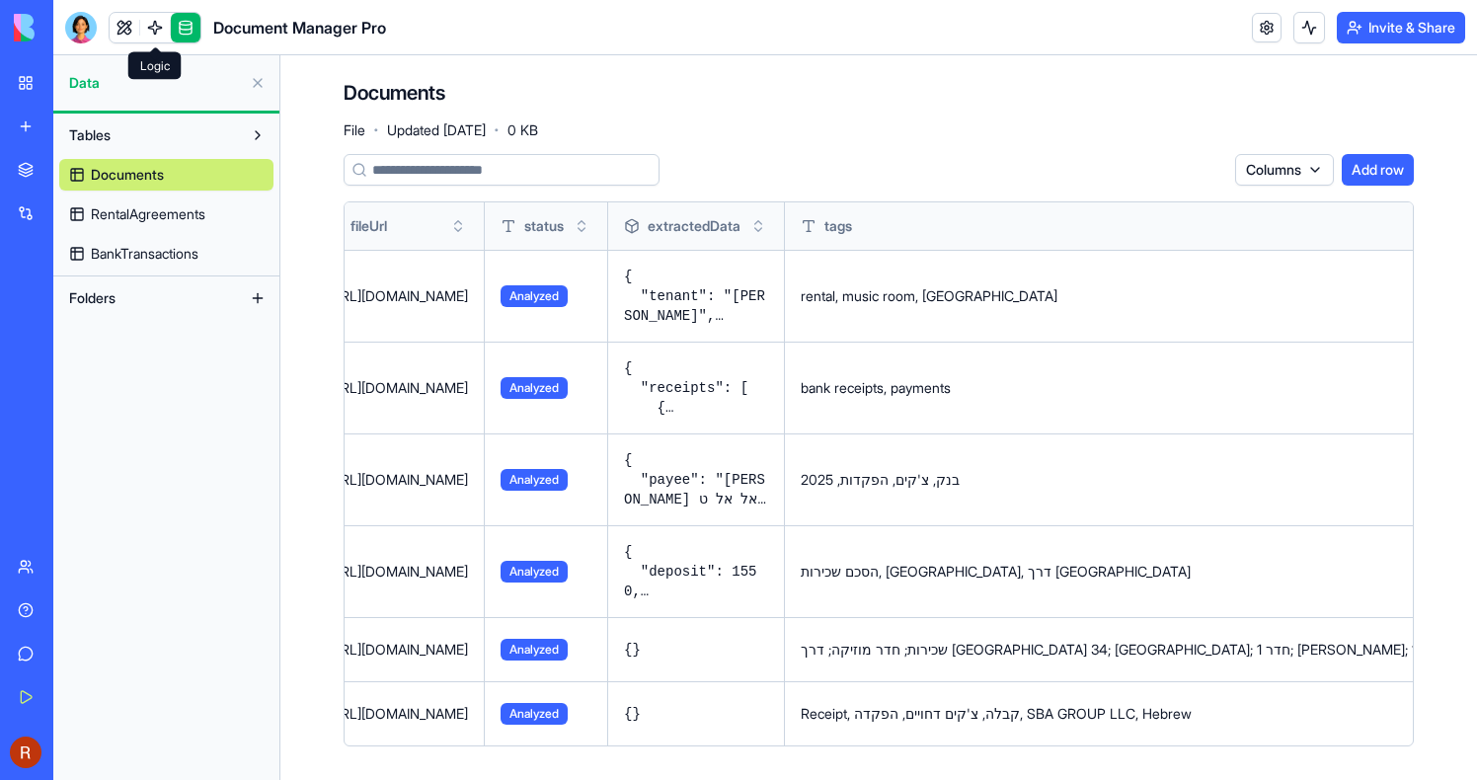
click at [156, 37] on body "BETA My Workspace New app Marketplace Integrations Recent Document Manager Pro …" at bounding box center [738, 390] width 1477 height 780
click at [156, 37] on link at bounding box center [155, 28] width 30 height 30
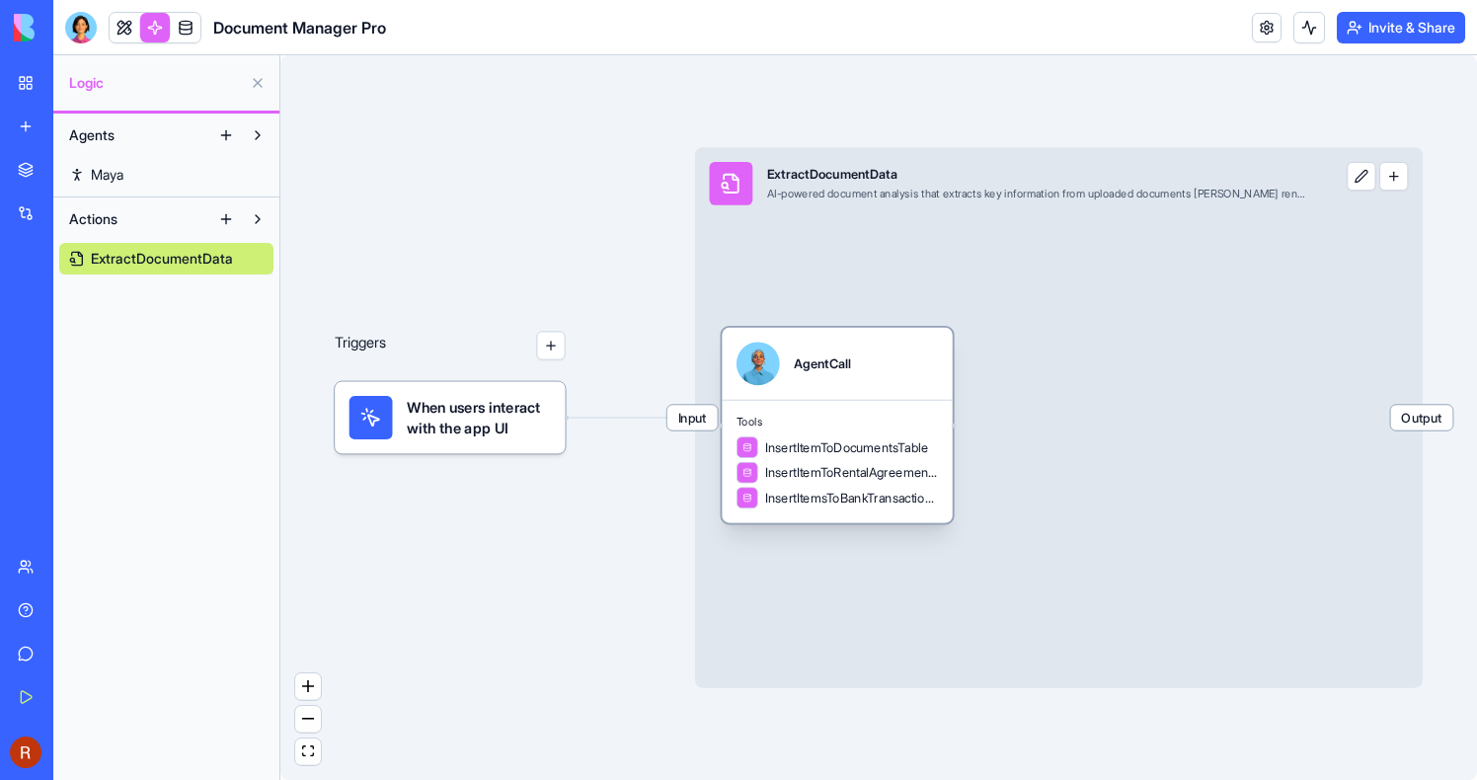
click at [862, 388] on div "AgentCall" at bounding box center [837, 364] width 230 height 72
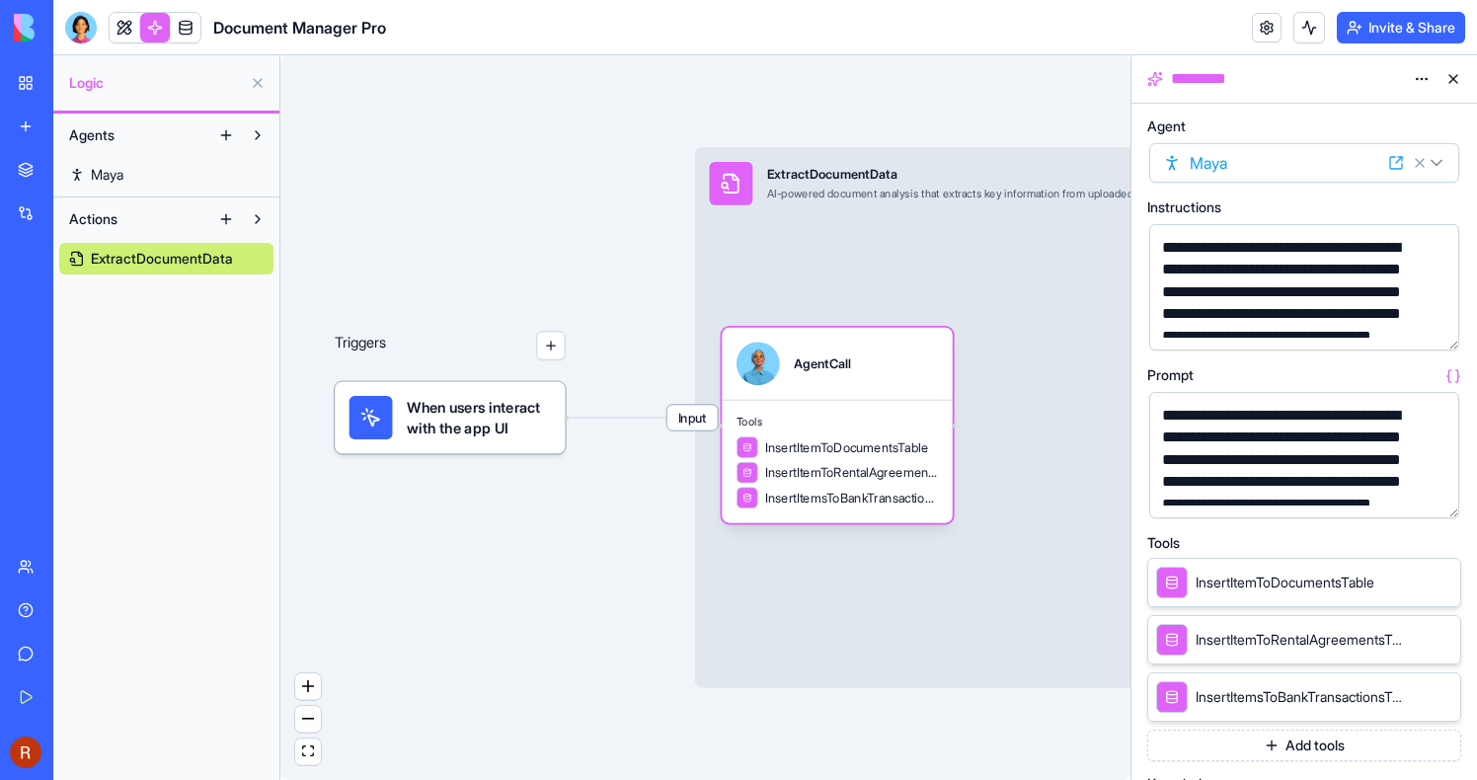
click at [1446, 495] on button "button" at bounding box center [1440, 499] width 32 height 32
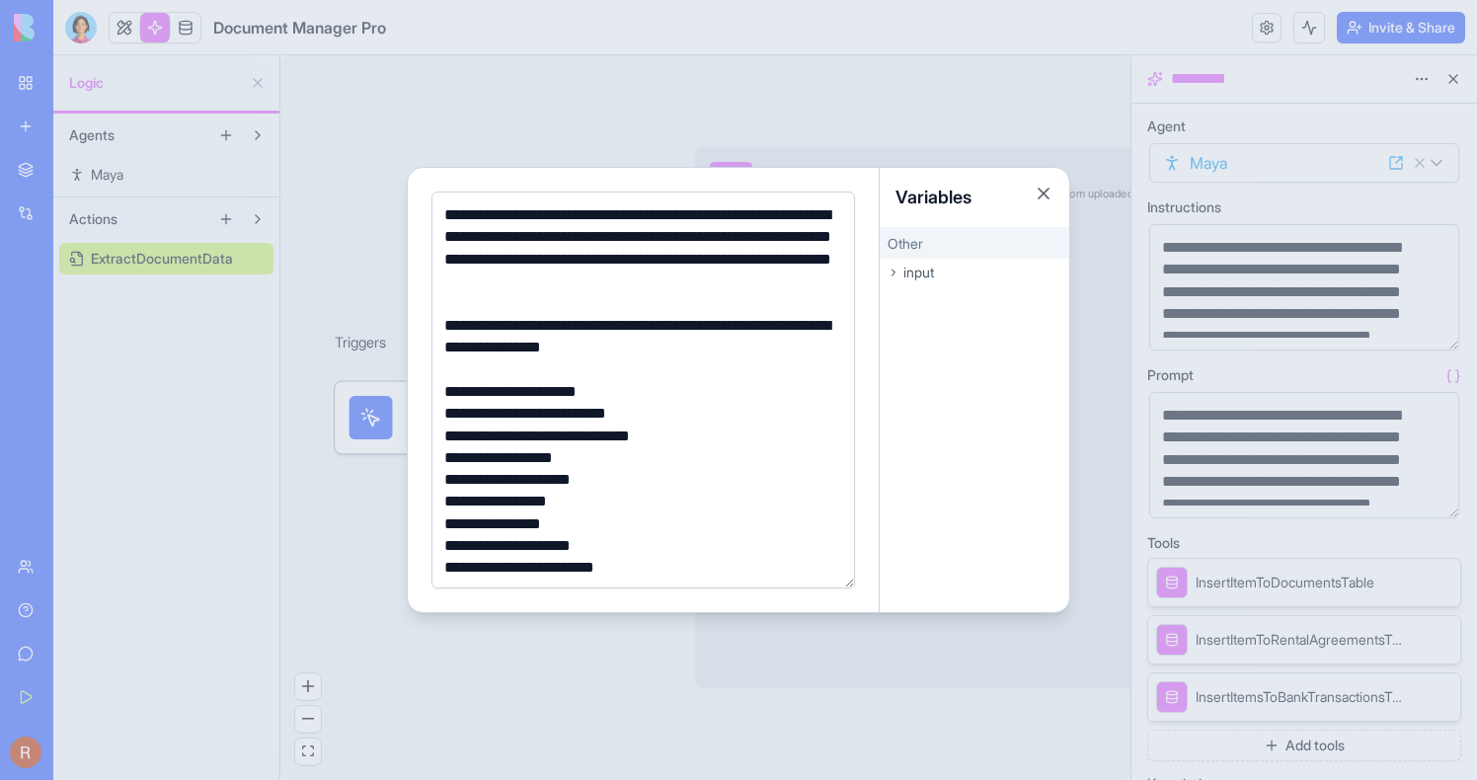
click at [744, 349] on div "**********" at bounding box center [640, 337] width 404 height 44
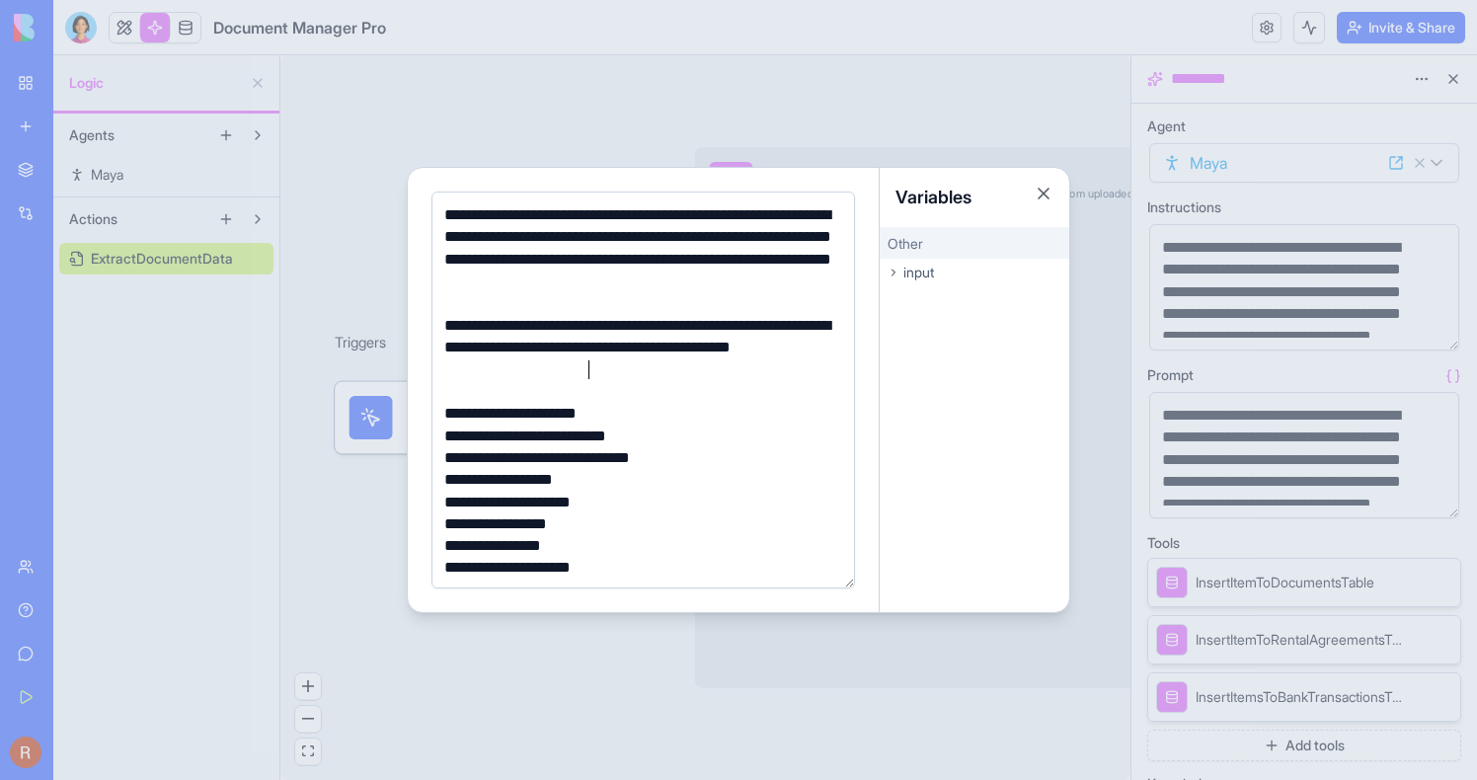
click at [784, 471] on div "**********" at bounding box center [640, 480] width 404 height 22
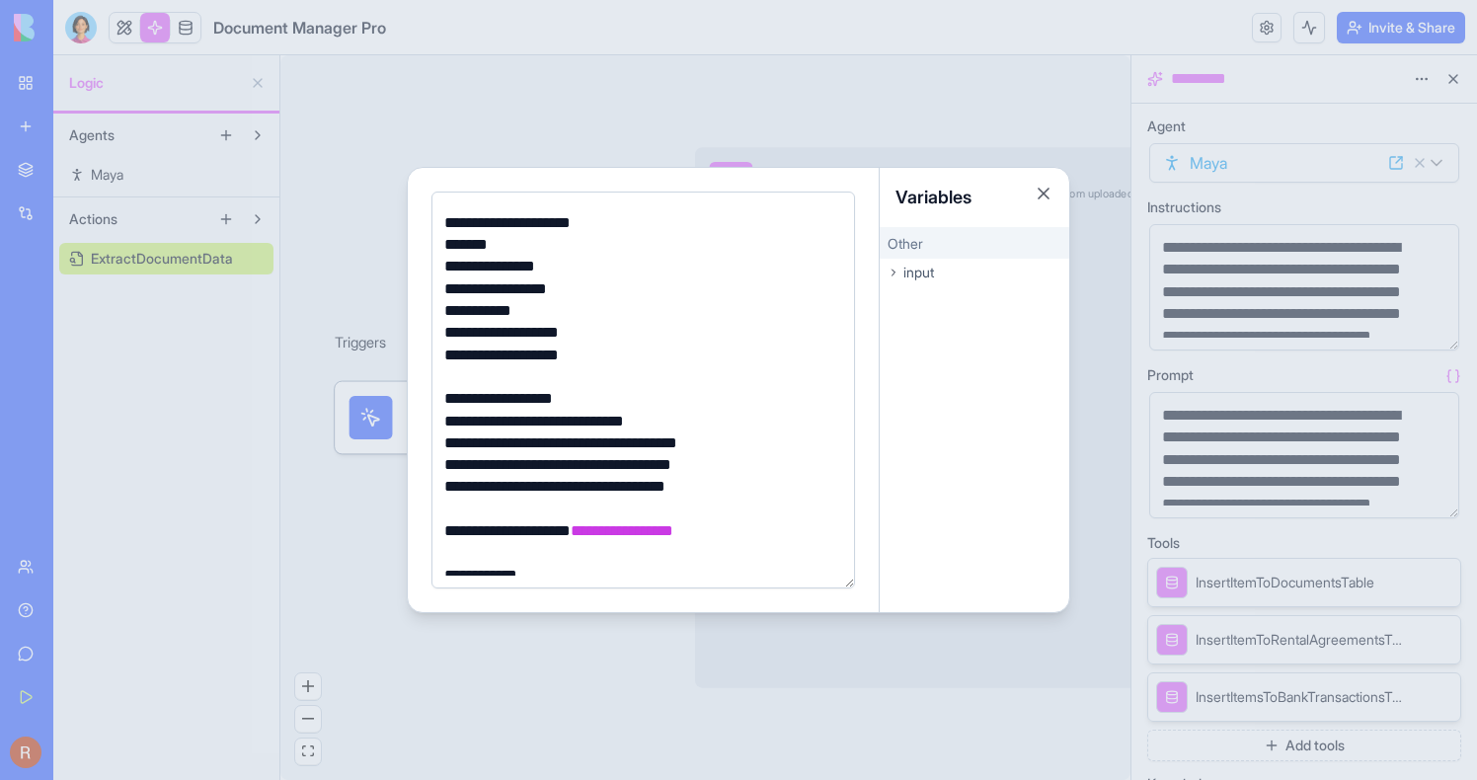
scroll to position [476, 0]
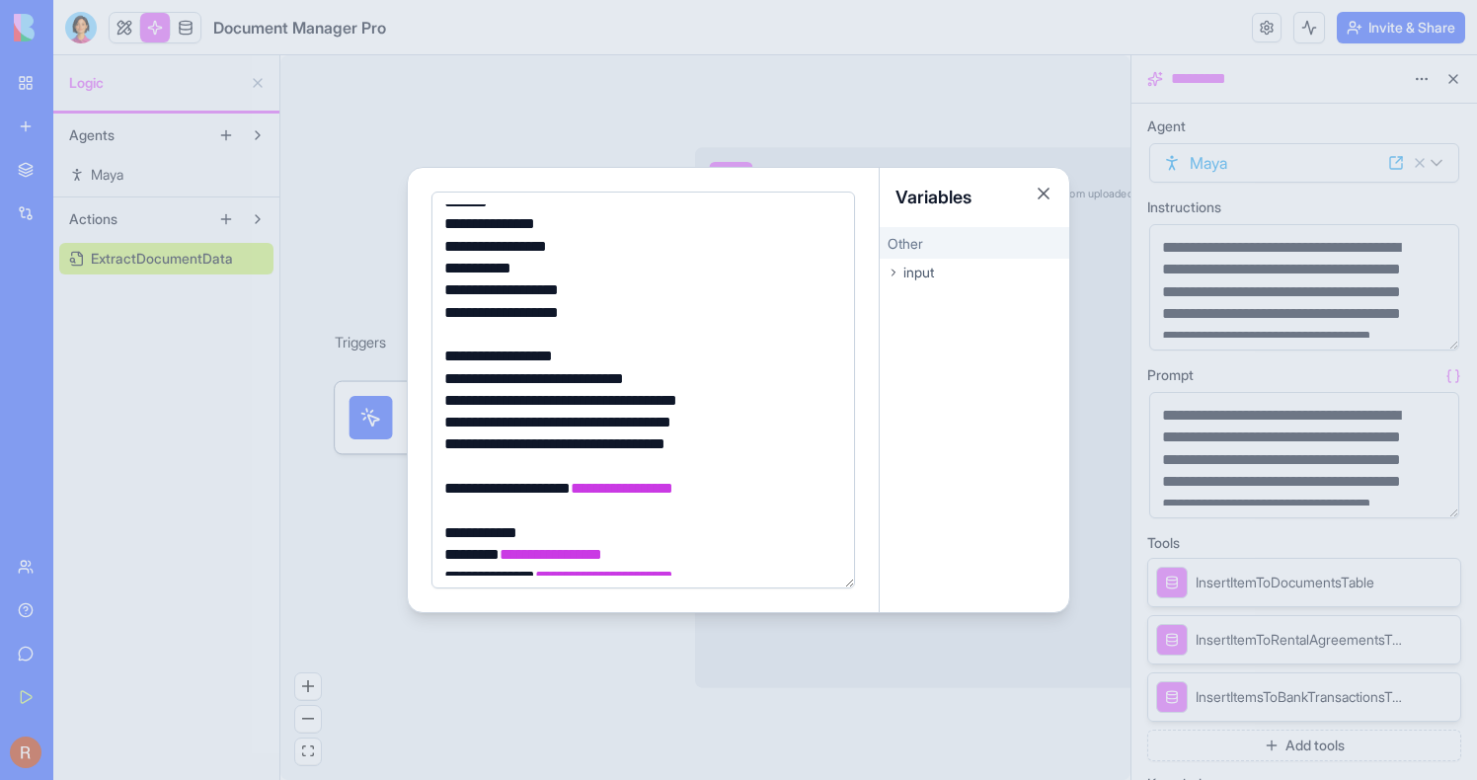
click at [557, 79] on div at bounding box center [738, 390] width 1477 height 780
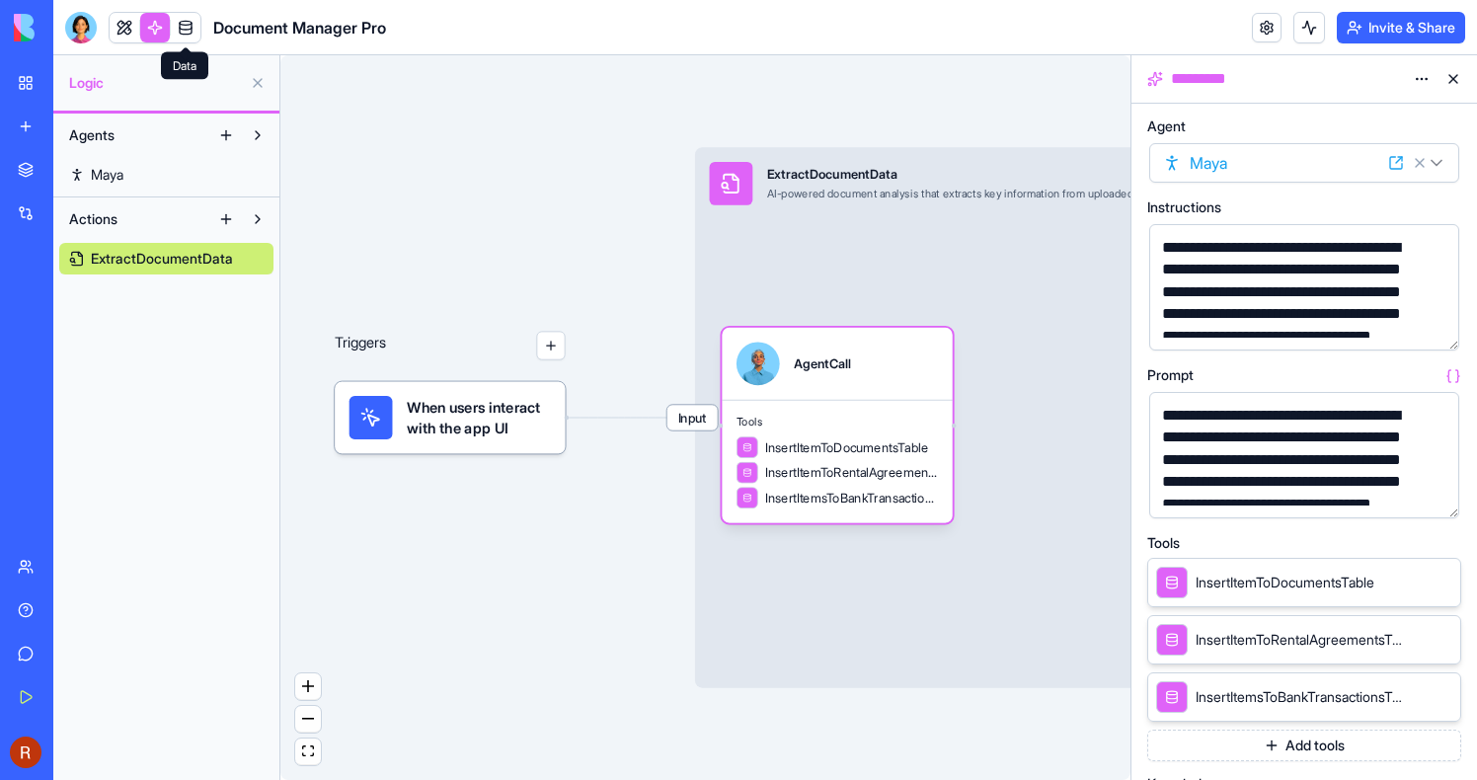
click at [186, 34] on link at bounding box center [186, 28] width 30 height 30
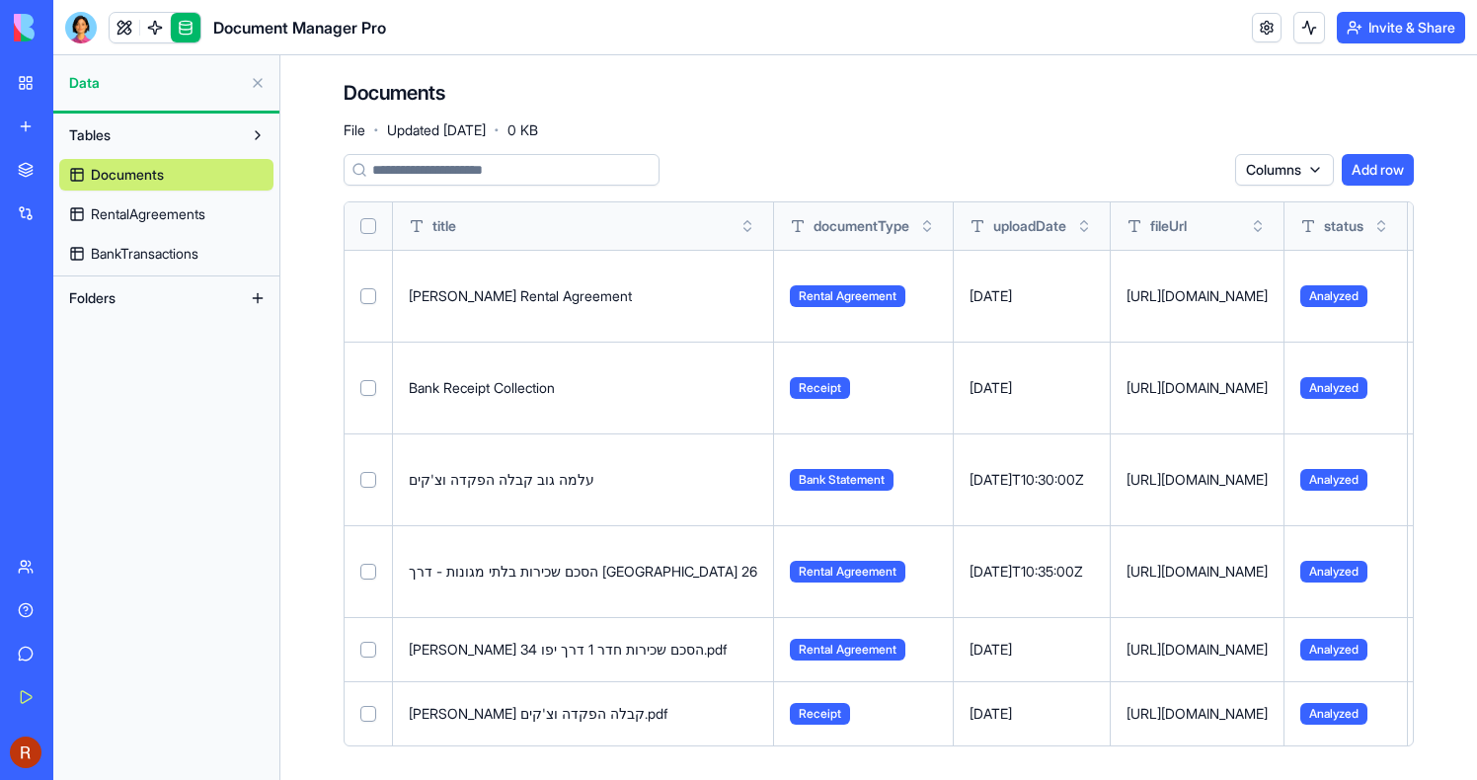
click at [173, 223] on span "RentalAgreements" at bounding box center [148, 214] width 115 height 20
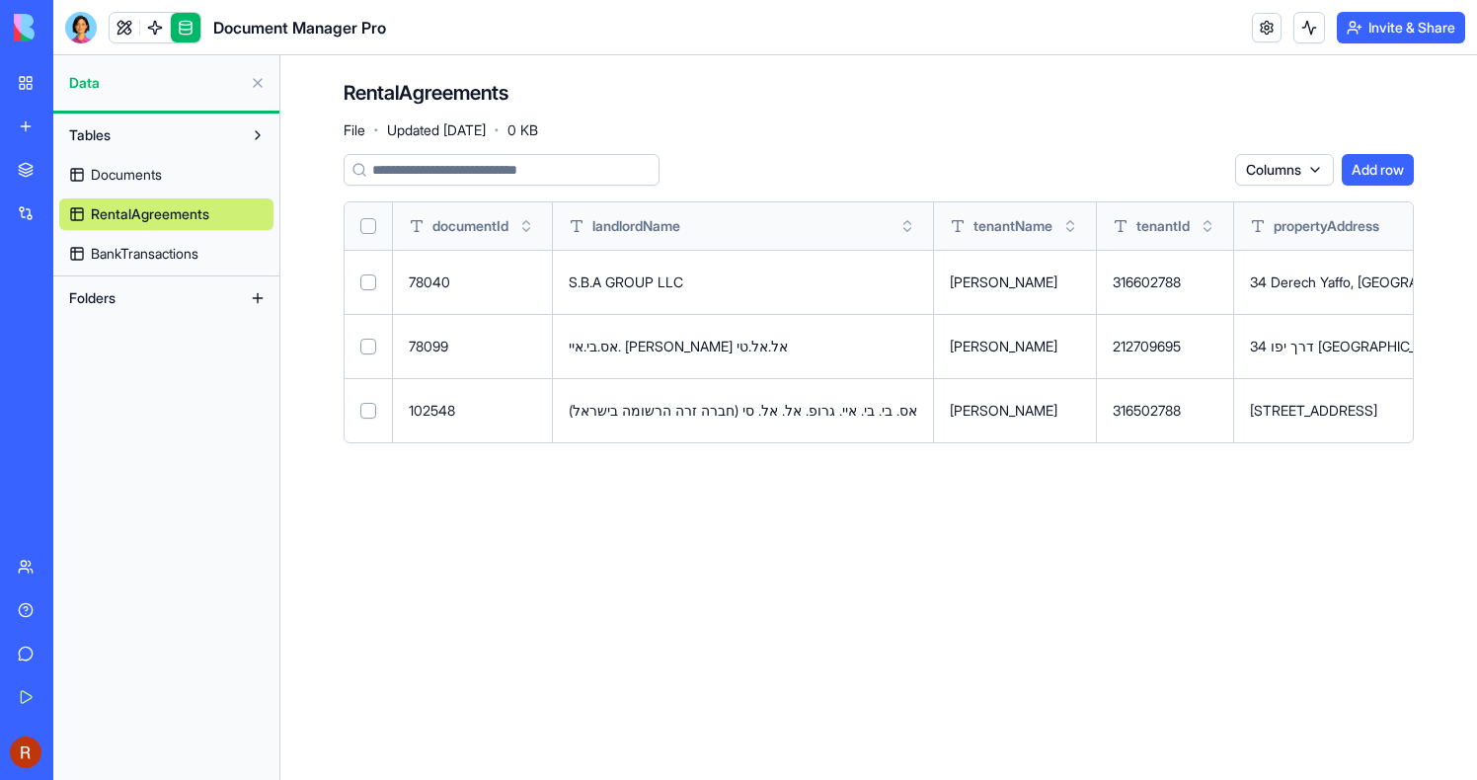
click at [125, 268] on link "BankTransactions" at bounding box center [166, 254] width 214 height 32
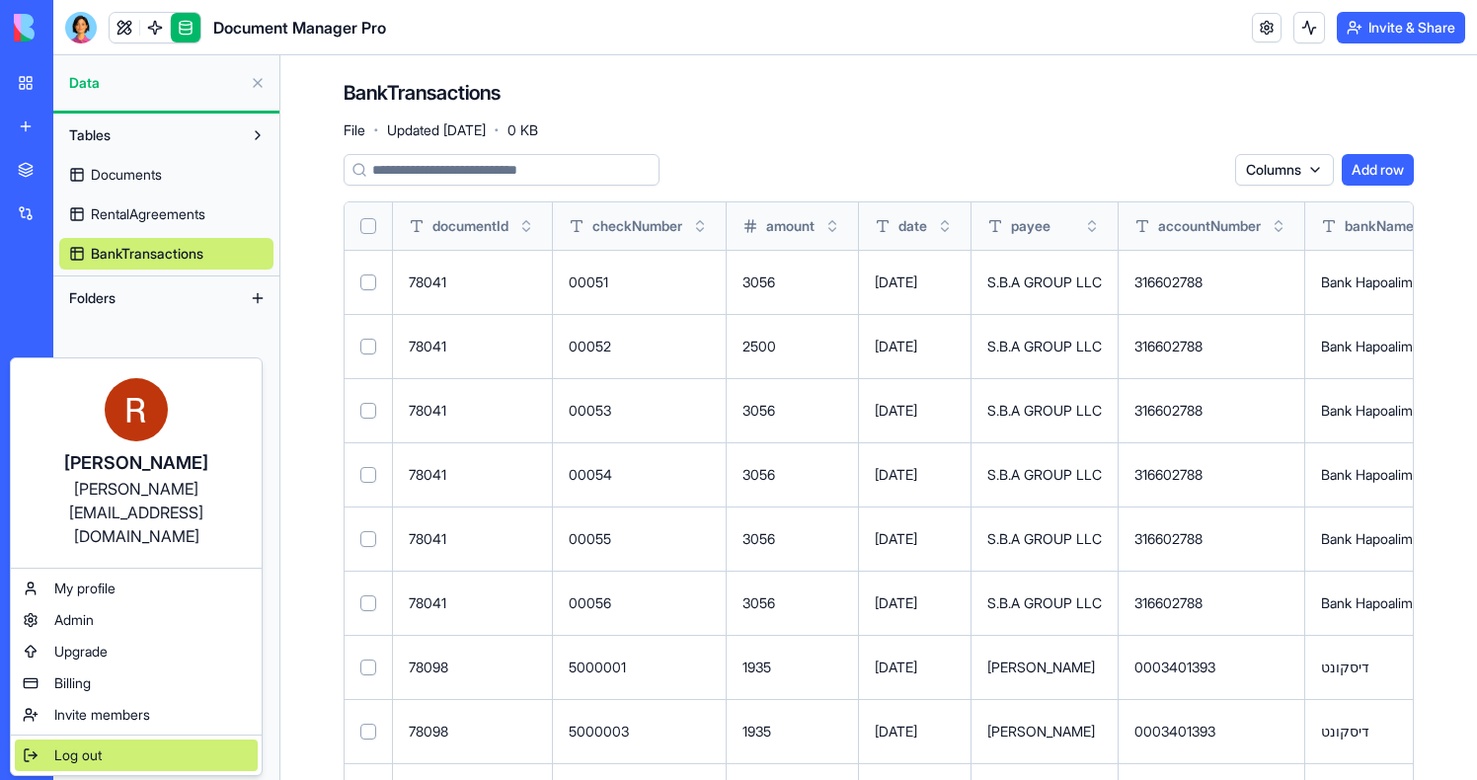
click at [104, 740] on div "Log out" at bounding box center [136, 756] width 243 height 32
